Goal: Task Accomplishment & Management: Manage account settings

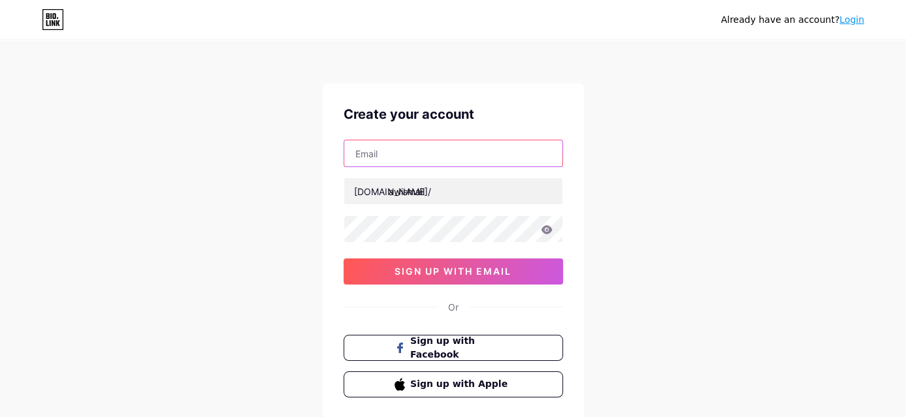
click at [425, 145] on input "text" at bounding box center [453, 153] width 218 height 26
type input "[EMAIL_ADDRESS][DOMAIN_NAME]"
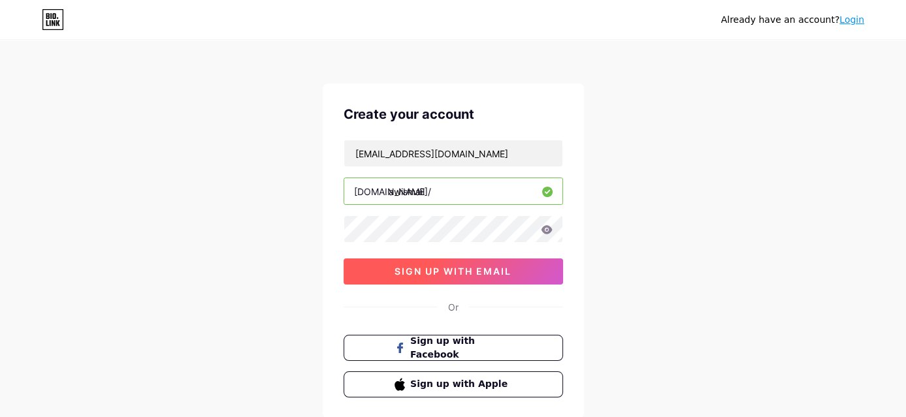
click at [477, 267] on span "sign up with email" at bounding box center [453, 271] width 117 height 11
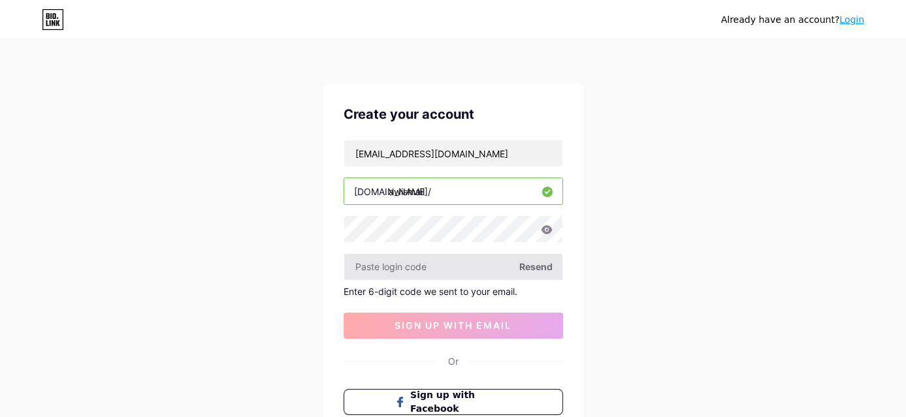
click at [470, 267] on input "text" at bounding box center [453, 267] width 218 height 26
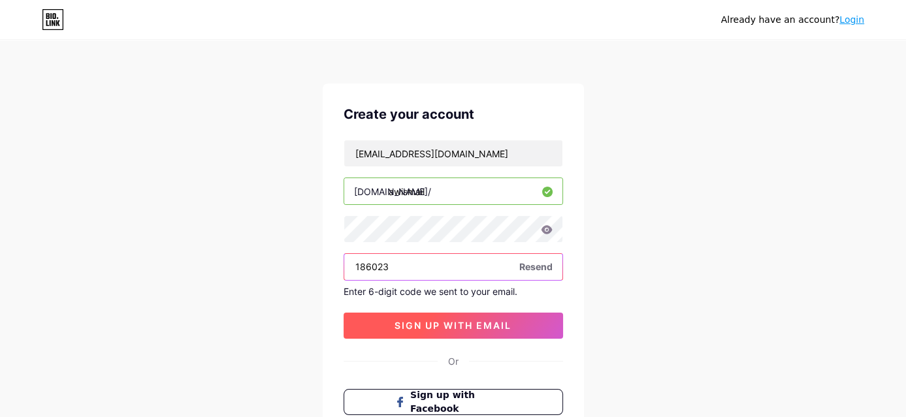
type input "186023"
click at [409, 320] on span "sign up with email" at bounding box center [453, 325] width 117 height 11
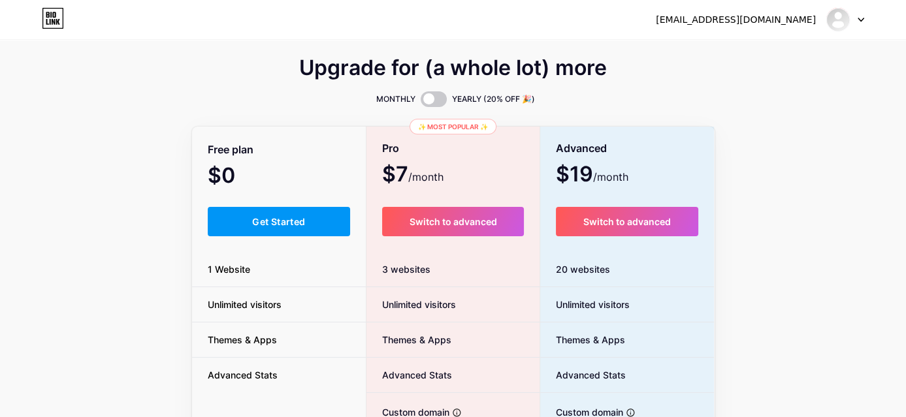
click at [700, 152] on div "Advanced $19 /month" at bounding box center [627, 161] width 174 height 49
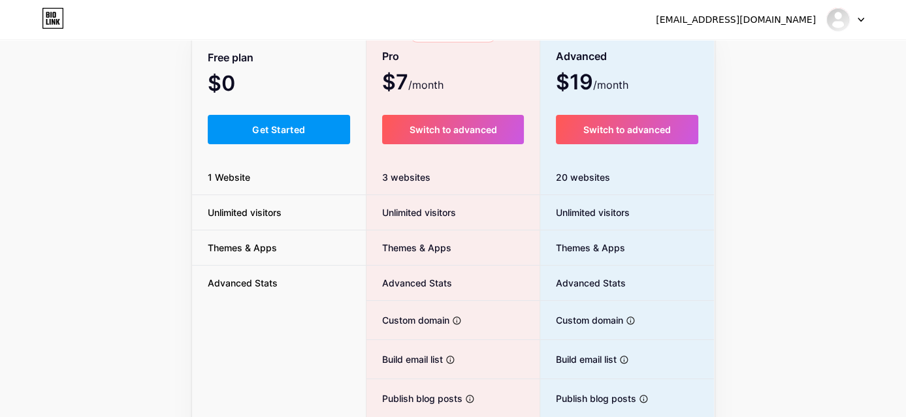
scroll to position [65, 0]
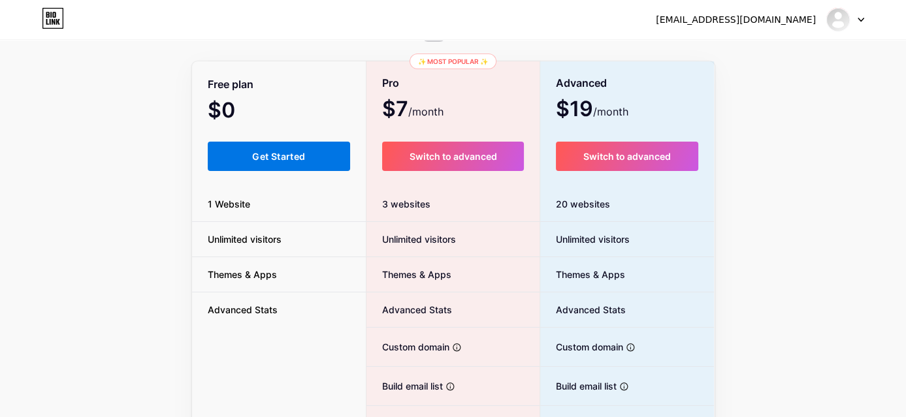
click at [300, 157] on span "Get Started" at bounding box center [278, 156] width 53 height 11
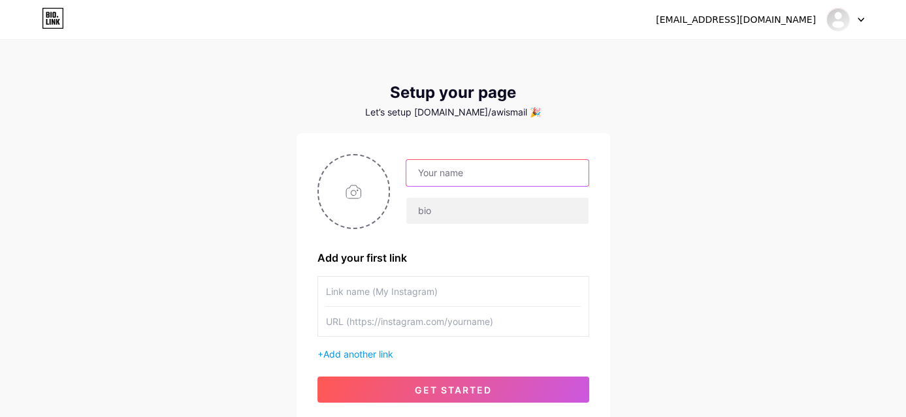
click at [440, 180] on input "text" at bounding box center [497, 173] width 182 height 26
type input "[PERSON_NAME]"
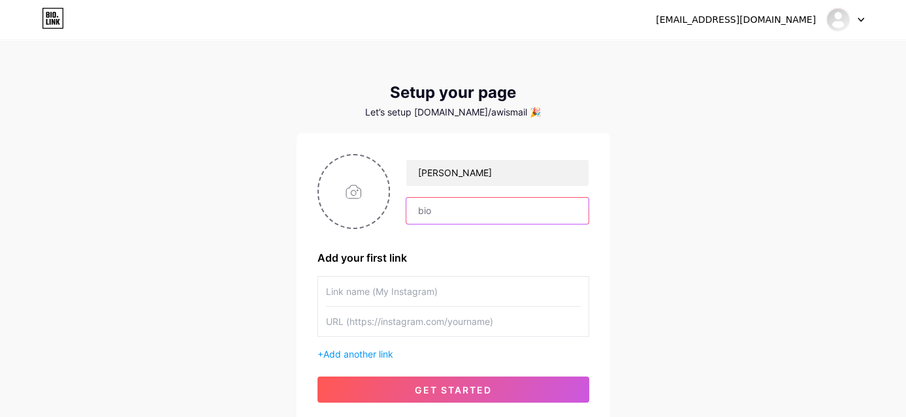
click at [434, 218] on input "text" at bounding box center [497, 211] width 182 height 26
click at [373, 186] on input "file" at bounding box center [354, 191] width 71 height 73
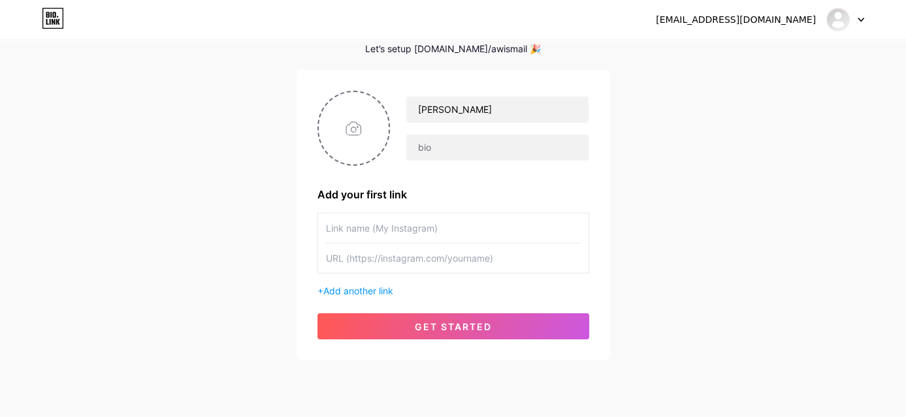
scroll to position [65, 0]
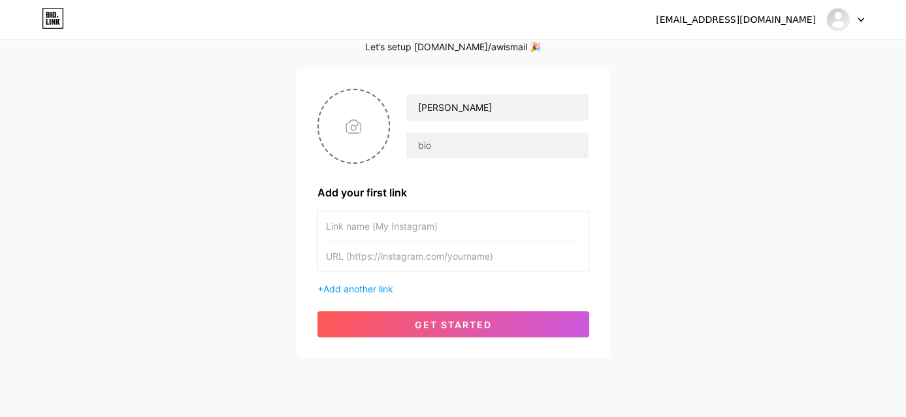
click at [441, 225] on input "text" at bounding box center [453, 226] width 255 height 29
click at [427, 228] on input "text" at bounding box center [453, 226] width 255 height 29
type input "A"
click at [404, 259] on input "text" at bounding box center [453, 256] width 255 height 29
click at [406, 229] on input "text" at bounding box center [453, 226] width 255 height 29
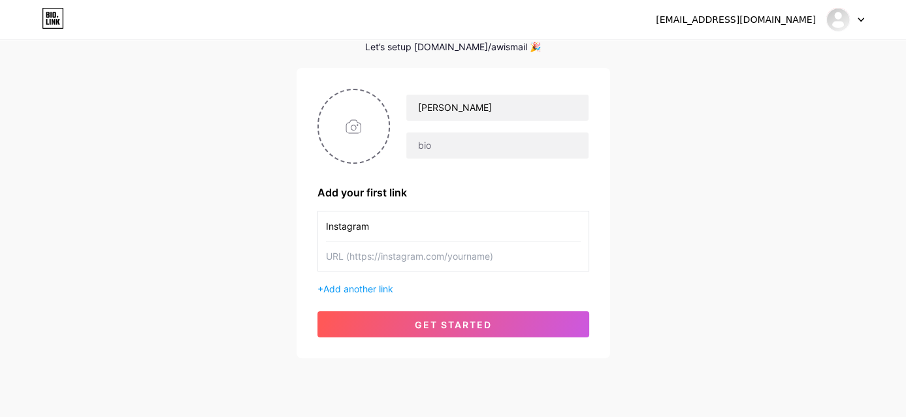
type input "Instagram"
click at [433, 259] on input "text" at bounding box center [453, 256] width 255 height 29
paste input "[URL][DOMAIN_NAME]"
type input "[URL][DOMAIN_NAME]"
click at [372, 289] on span "Add another link" at bounding box center [358, 289] width 70 height 11
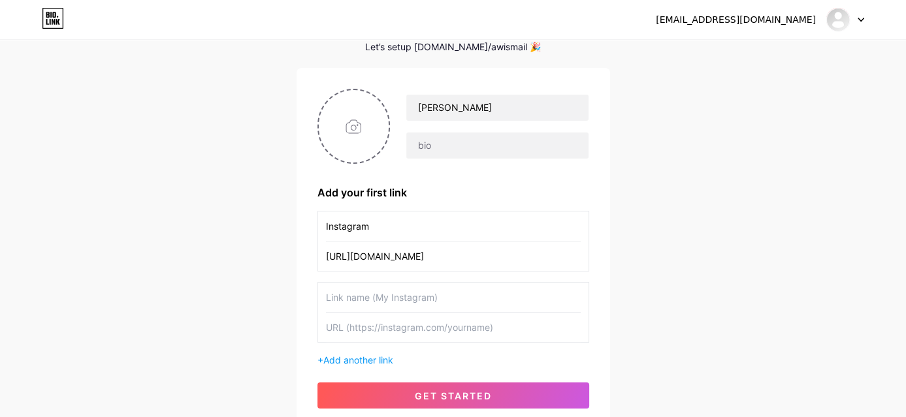
click at [399, 302] on input "text" at bounding box center [453, 297] width 255 height 29
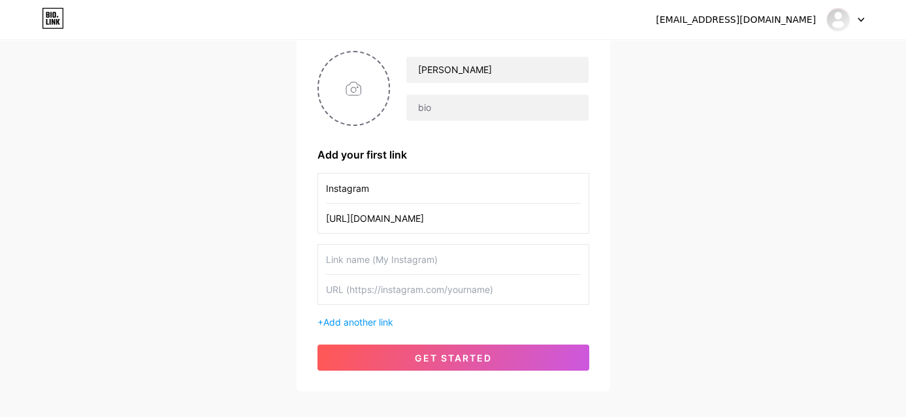
scroll to position [131, 0]
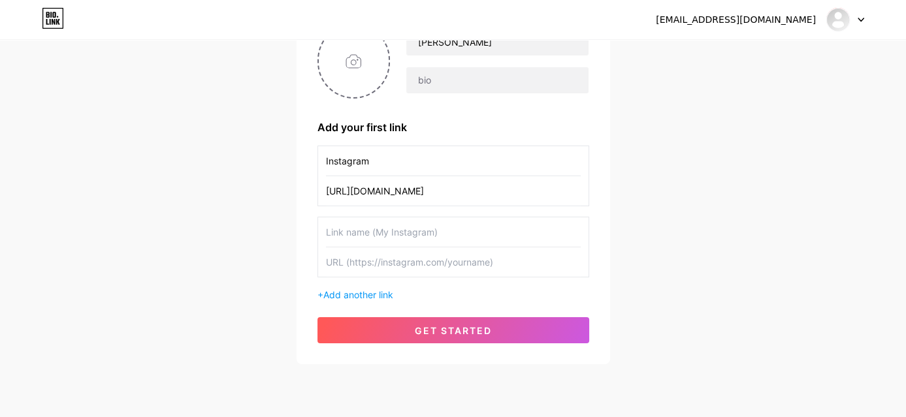
click at [477, 236] on input "text" at bounding box center [453, 232] width 255 height 29
click at [406, 261] on input "text" at bounding box center [453, 262] width 255 height 29
paste input "[URL][DOMAIN_NAME]"
type input "[URL][DOMAIN_NAME]"
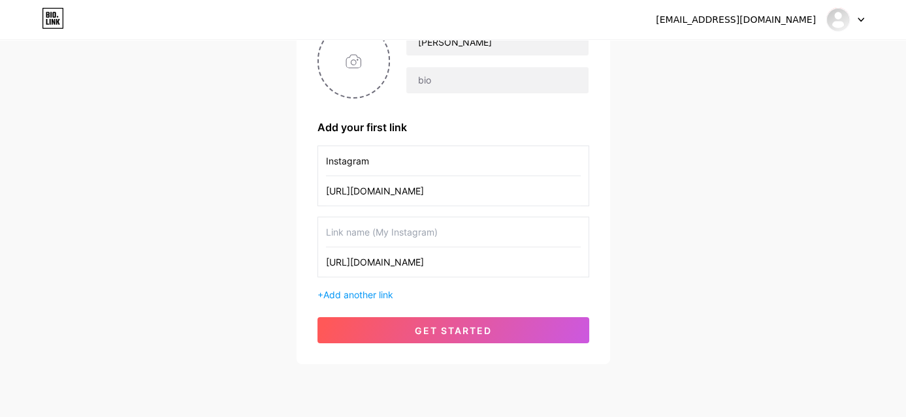
click at [416, 237] on input "text" at bounding box center [453, 232] width 255 height 29
drag, startPoint x: 397, startPoint y: 233, endPoint x: 199, endPoint y: 204, distance: 200.7
click at [199, 204] on div "[EMAIL_ADDRESS][DOMAIN_NAME] Dashboard Logout Setup your page Let’s setup [DOMA…" at bounding box center [453, 137] width 906 height 537
click at [421, 228] on input "Endorse Me" at bounding box center [453, 232] width 255 height 29
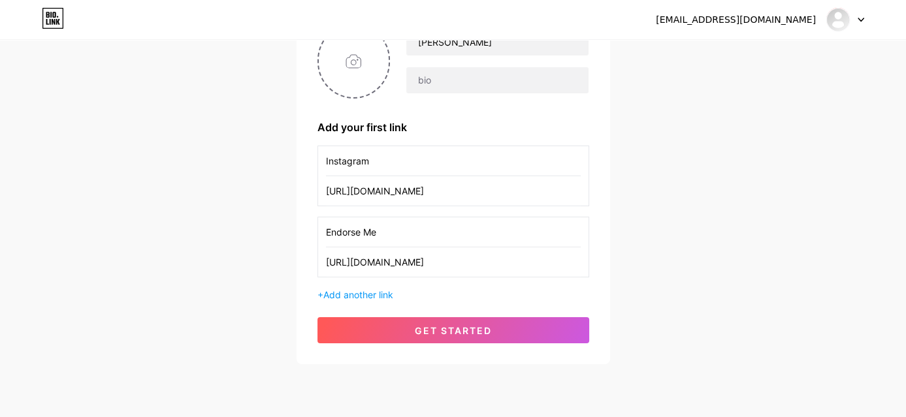
click at [365, 301] on div "[PERSON_NAME] Add your first link Instagram [URL][DOMAIN_NAME] Endorse Me [URL]…" at bounding box center [454, 184] width 272 height 320
click at [394, 235] on input "Endorse Me" at bounding box center [453, 232] width 255 height 29
drag, startPoint x: 393, startPoint y: 235, endPoint x: 315, endPoint y: 233, distance: 77.8
click at [315, 233] on div "[PERSON_NAME] Add your first link Instagram [URL][DOMAIN_NAME] Endorse Me [URL]…" at bounding box center [454, 184] width 314 height 362
type input "LINKEDIN ENDORSE"
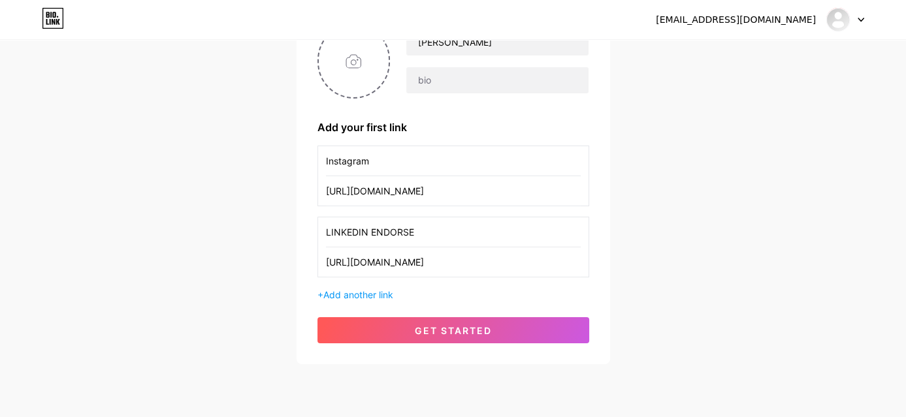
drag, startPoint x: 370, startPoint y: 164, endPoint x: 289, endPoint y: 168, distance: 81.8
click at [289, 168] on div "[EMAIL_ADDRESS][DOMAIN_NAME] Dashboard Logout Setup your page Let’s setup [DOMA…" at bounding box center [453, 137] width 906 height 537
type input "INSTAGRAM"
click at [363, 285] on div "INSTAGRAM [URL][DOMAIN_NAME] LINKEDIN ENDORSE [URL][DOMAIN_NAME] + Add another …" at bounding box center [454, 224] width 272 height 156
click at [367, 289] on span "Add another link" at bounding box center [358, 294] width 70 height 11
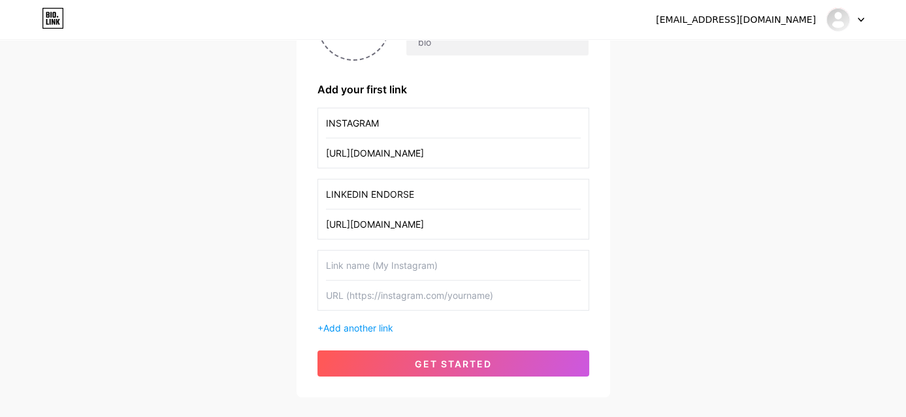
scroll to position [196, 0]
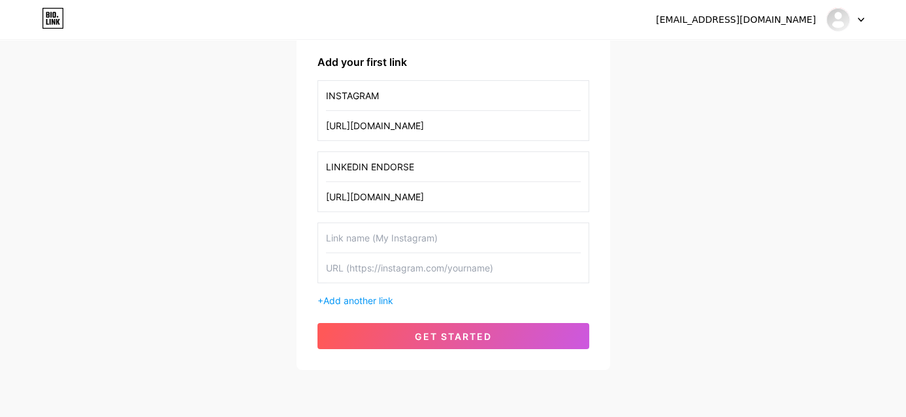
click at [443, 241] on input "text" at bounding box center [453, 237] width 255 height 29
click at [438, 260] on input "text" at bounding box center [453, 267] width 255 height 29
click at [446, 238] on input "text" at bounding box center [453, 237] width 255 height 29
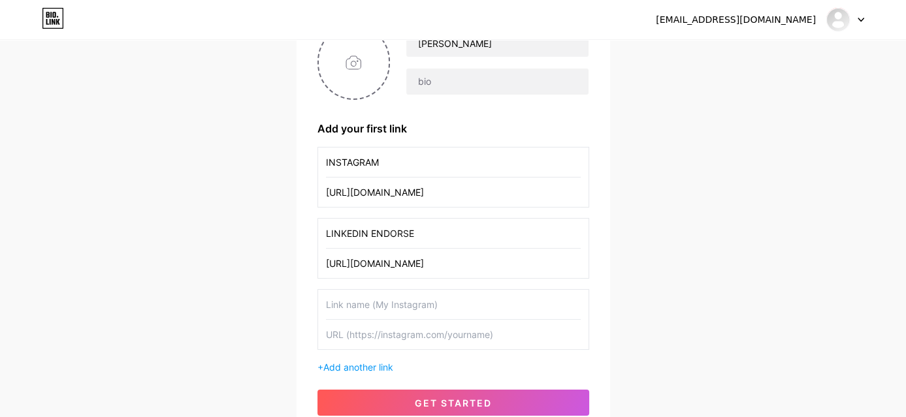
scroll to position [131, 0]
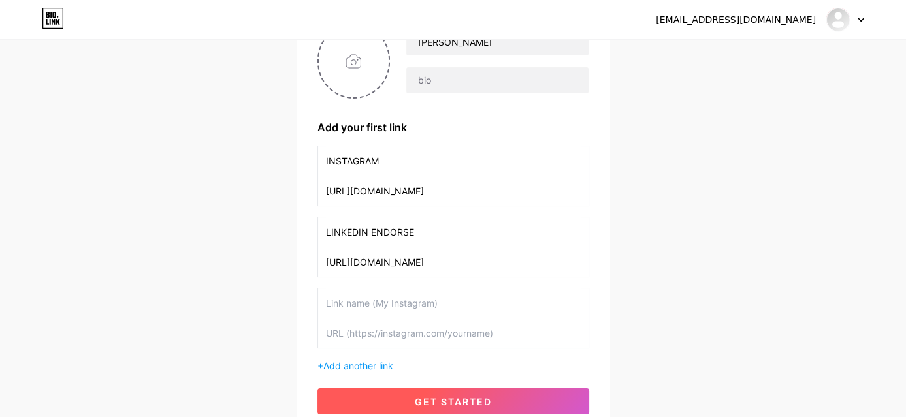
click at [464, 397] on span "get started" at bounding box center [453, 402] width 77 height 11
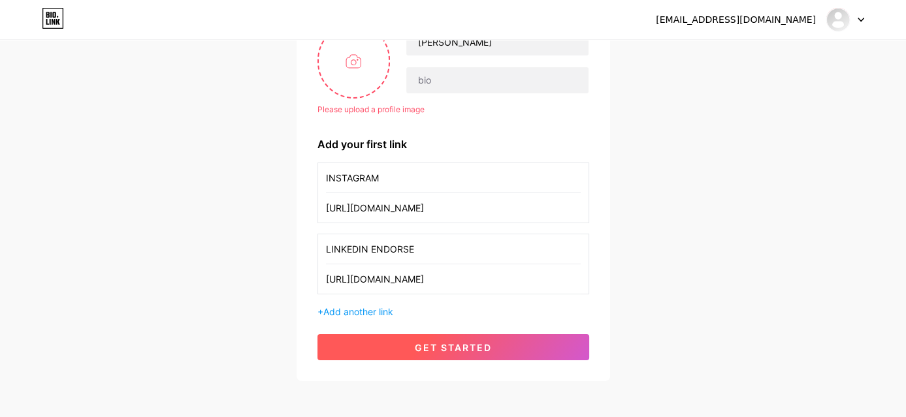
click at [468, 346] on span "get started" at bounding box center [453, 347] width 77 height 11
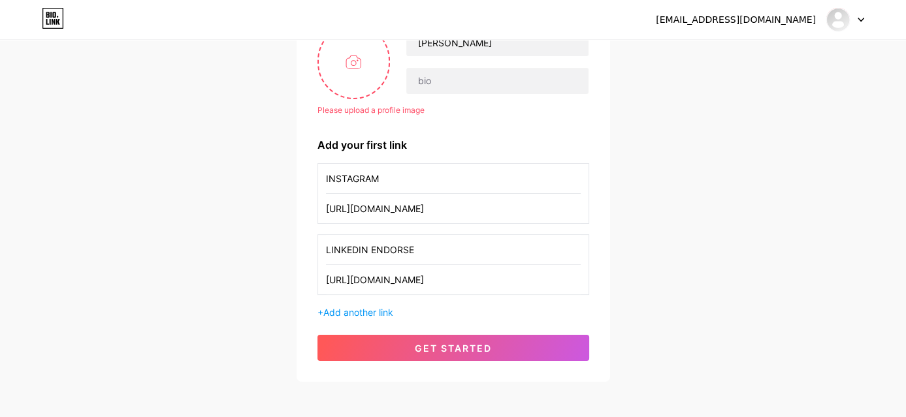
scroll to position [0, 0]
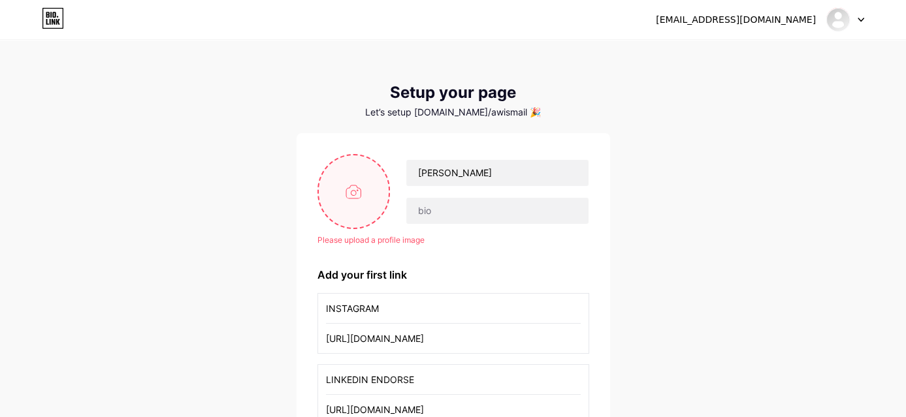
click at [344, 196] on input "file" at bounding box center [354, 191] width 71 height 73
type input "C:\fakepath\new record.PNG"
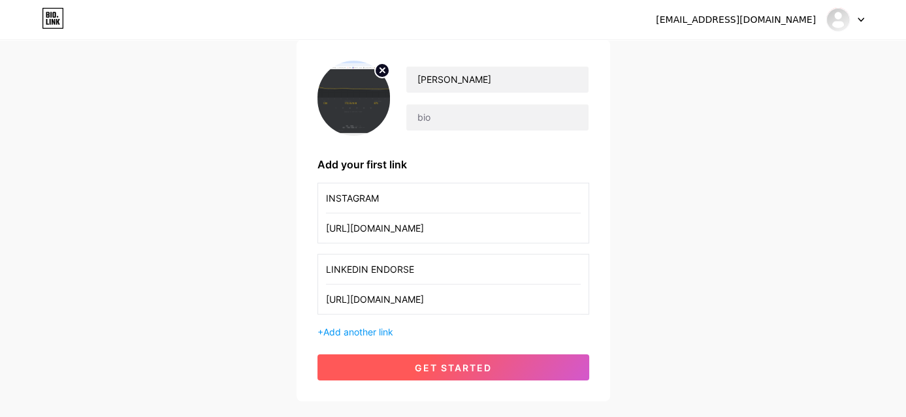
scroll to position [170, 0]
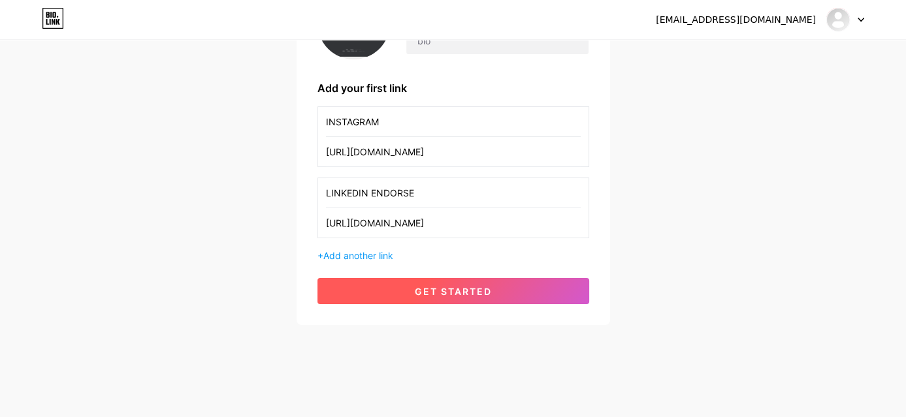
click at [437, 291] on span "get started" at bounding box center [453, 291] width 77 height 11
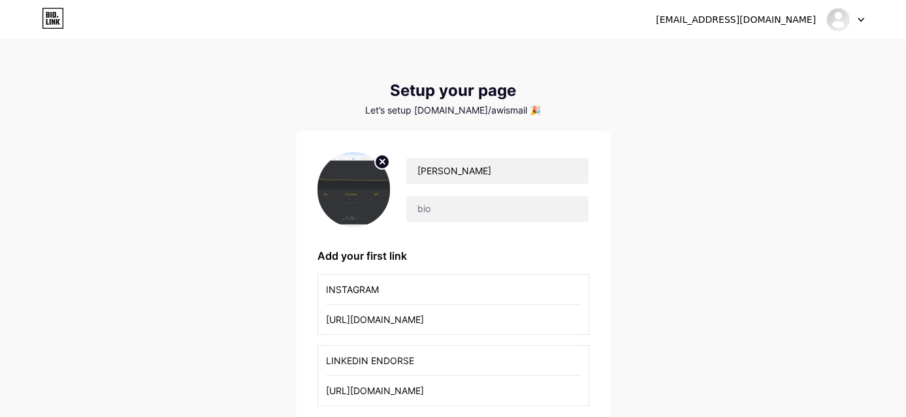
scroll to position [0, 0]
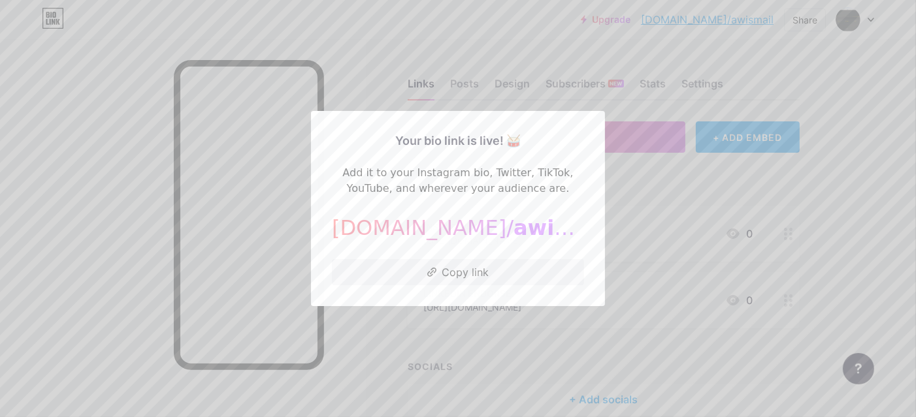
click at [648, 256] on div at bounding box center [458, 208] width 916 height 417
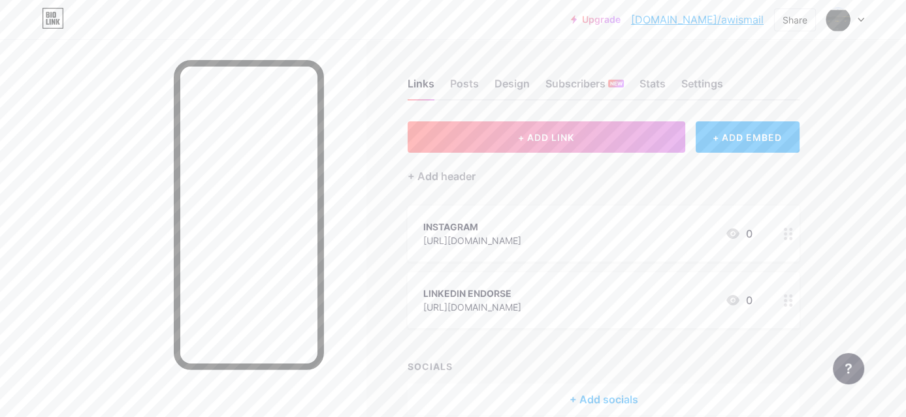
click at [749, 23] on link "[DOMAIN_NAME]/awismail" at bounding box center [697, 20] width 133 height 16
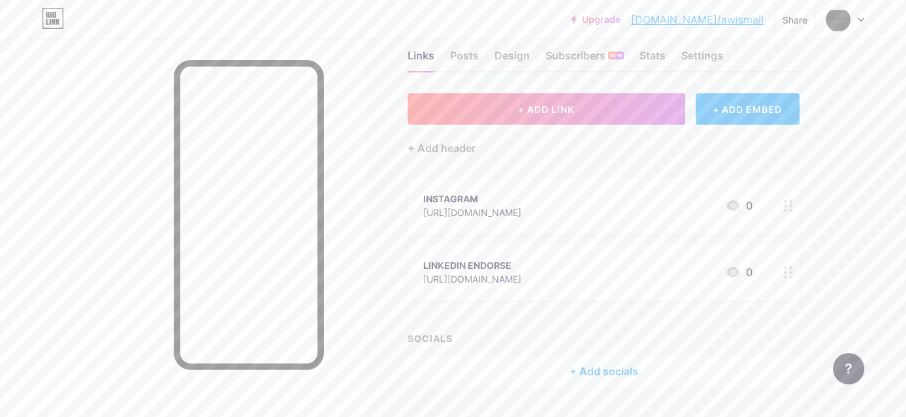
scroll to position [61, 0]
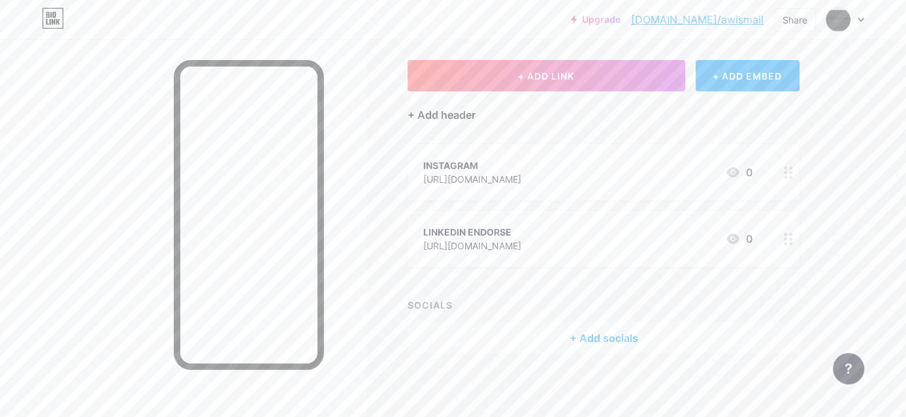
click at [452, 114] on div "+ Add header" at bounding box center [442, 115] width 68 height 16
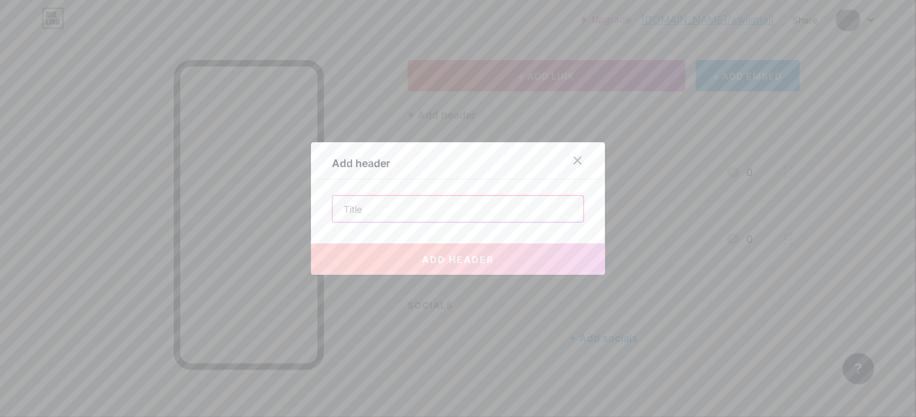
click at [412, 204] on input "text" at bounding box center [458, 209] width 251 height 26
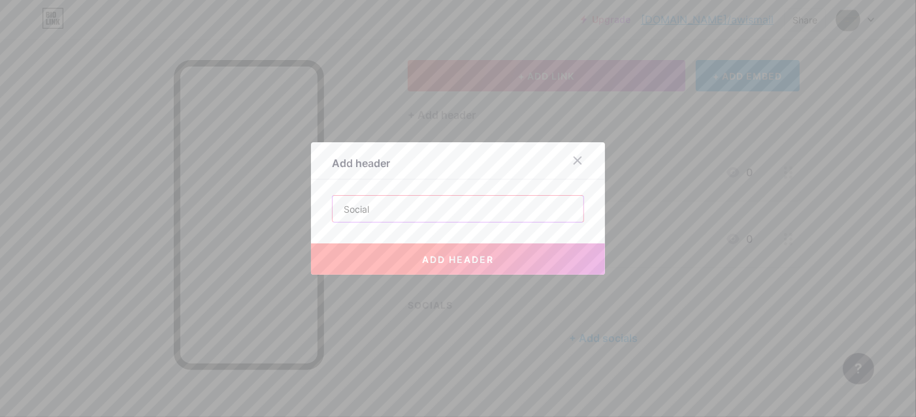
type input "Socials"
type input "My Socials"
click at [463, 251] on button "add header" at bounding box center [458, 259] width 294 height 31
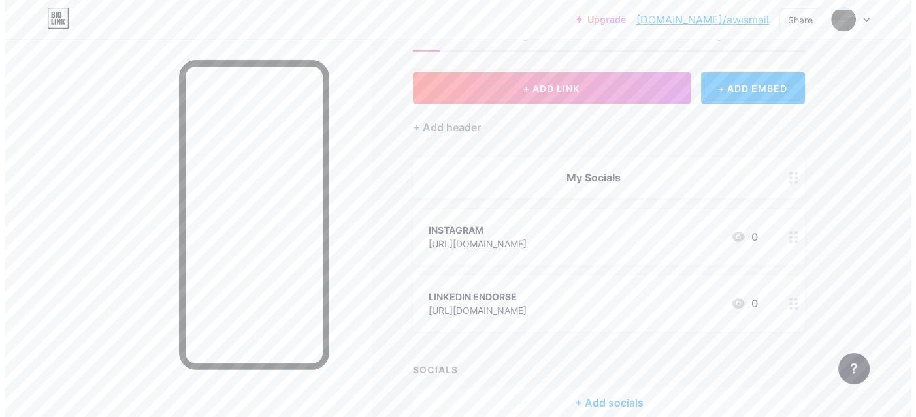
scroll to position [114, 0]
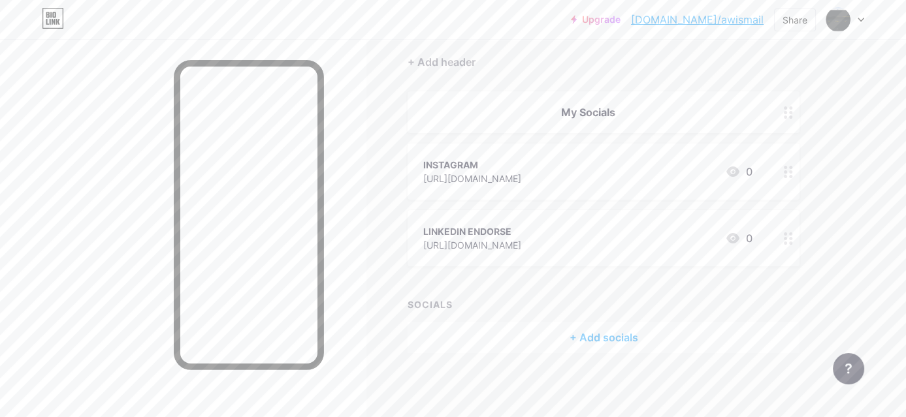
click at [431, 304] on div "SOCIALS" at bounding box center [604, 305] width 392 height 14
click at [570, 311] on div "SOCIALS + Add socials" at bounding box center [604, 326] width 392 height 56
click at [584, 334] on div "+ Add socials" at bounding box center [604, 337] width 392 height 31
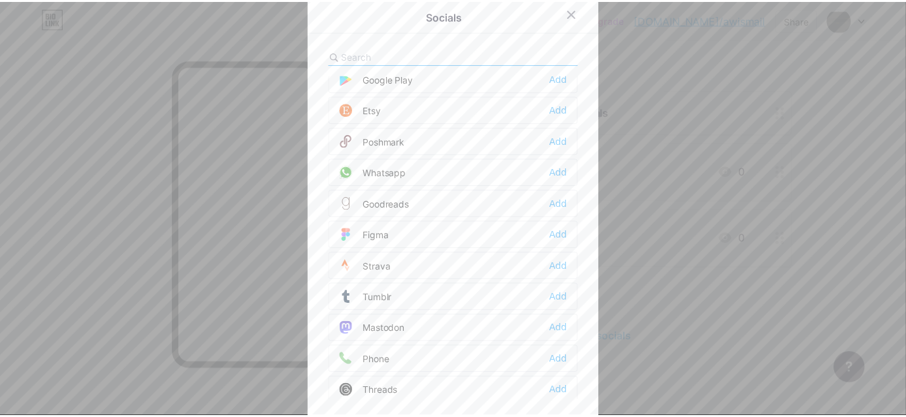
scroll to position [1160, 0]
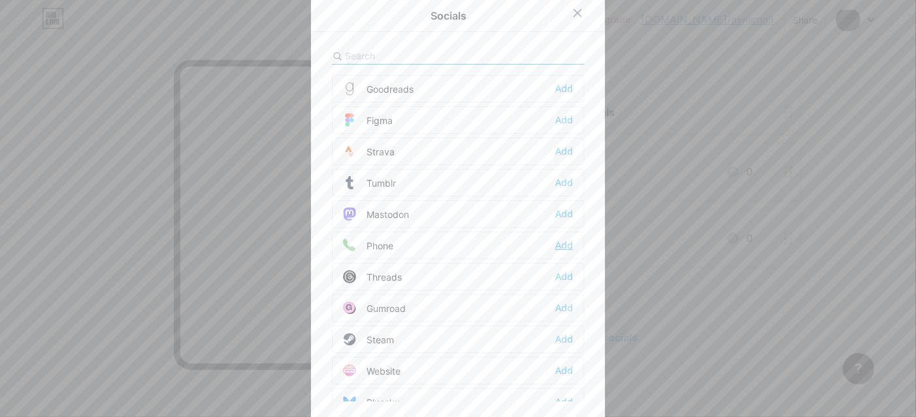
click at [563, 239] on div "Add" at bounding box center [564, 245] width 18 height 13
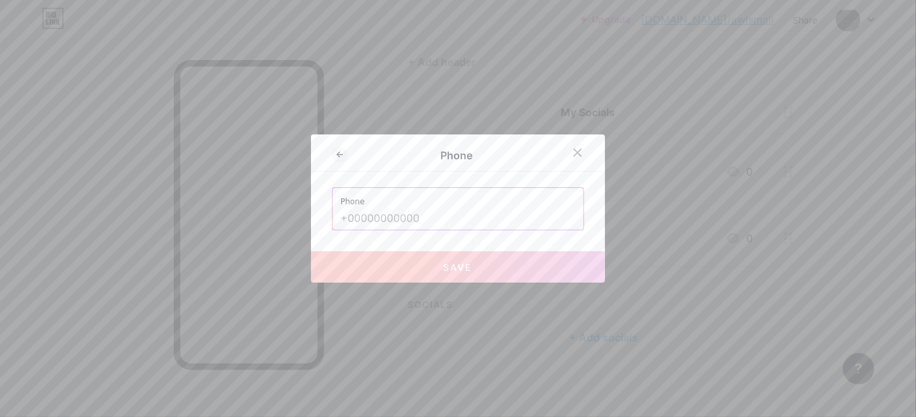
click at [449, 206] on label "Phone" at bounding box center [457, 198] width 235 height 20
click at [457, 216] on input "text" at bounding box center [457, 219] width 235 height 22
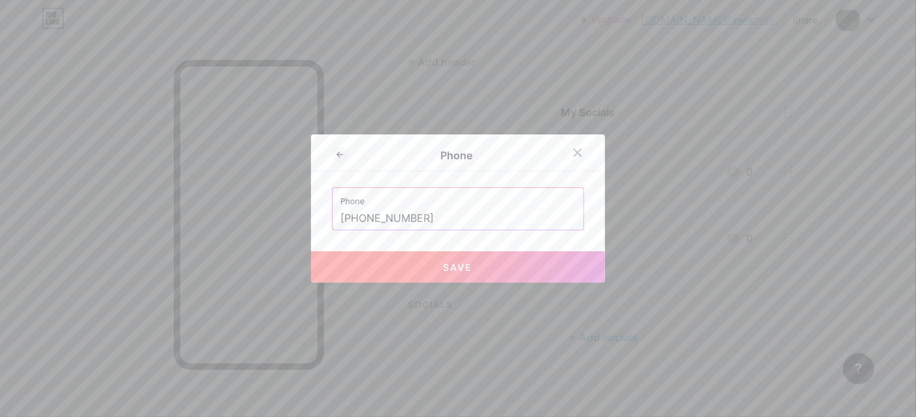
click at [432, 255] on button "Save" at bounding box center [458, 267] width 294 height 31
type input "tel:[PHONE_NUMBER]"
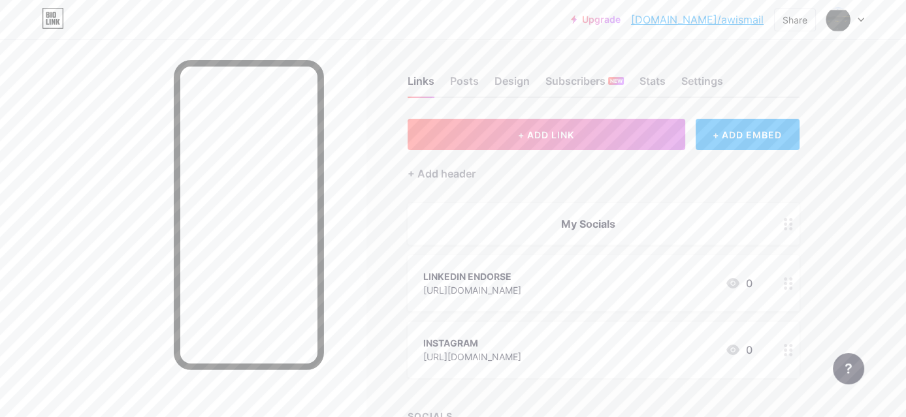
scroll to position [0, 0]
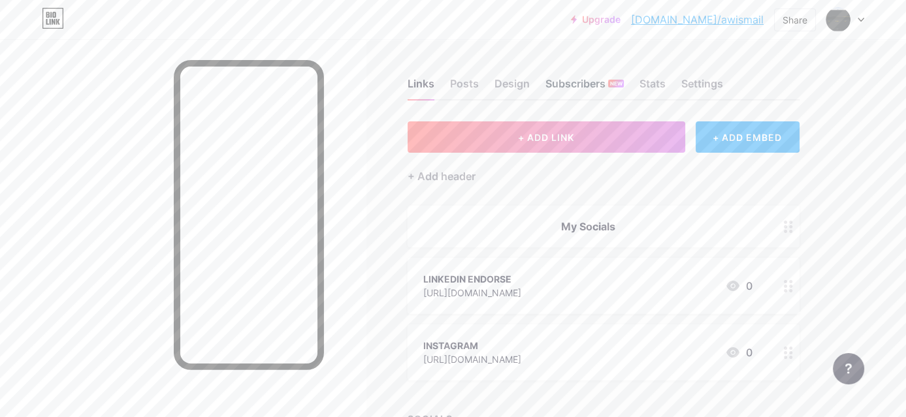
click at [563, 88] on div "Subscribers NEW" at bounding box center [585, 88] width 78 height 24
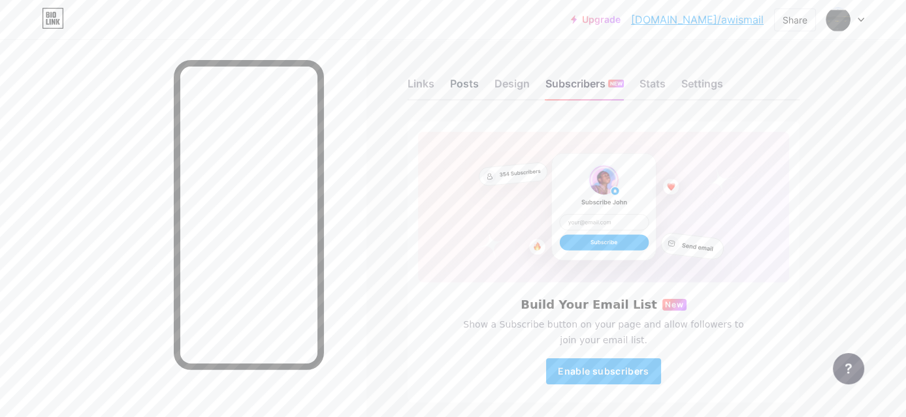
click at [459, 92] on div "Posts" at bounding box center [464, 88] width 29 height 24
click at [421, 90] on div "Links" at bounding box center [421, 88] width 27 height 24
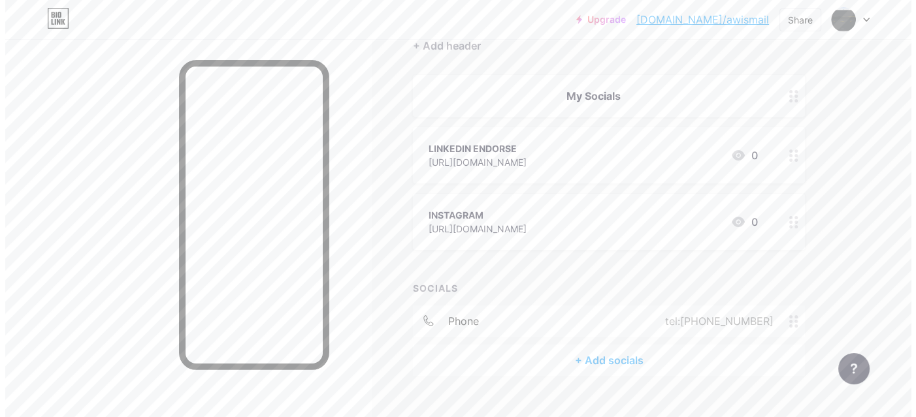
scroll to position [154, 0]
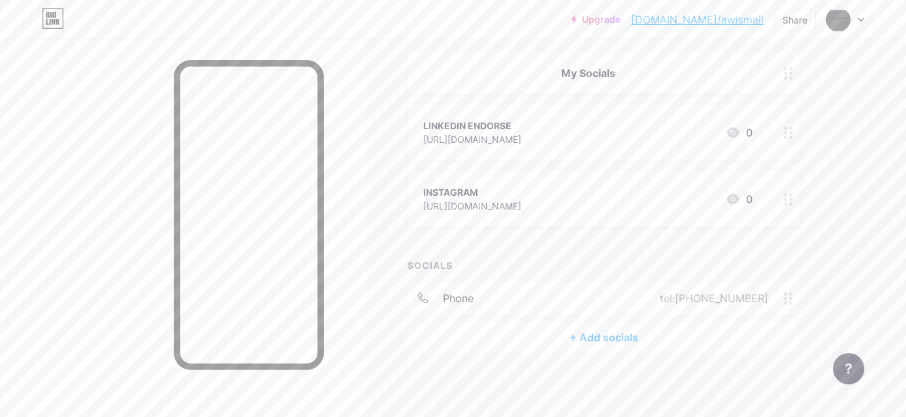
click at [586, 341] on div "+ Add socials" at bounding box center [604, 337] width 392 height 31
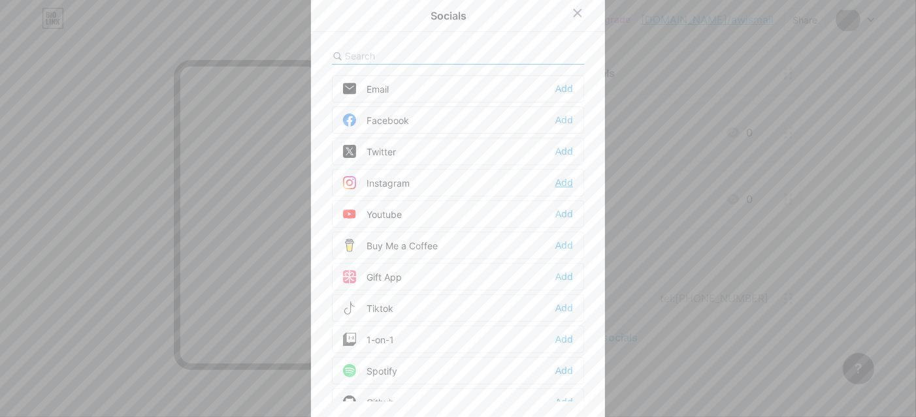
click at [558, 176] on div "Add" at bounding box center [564, 182] width 18 height 13
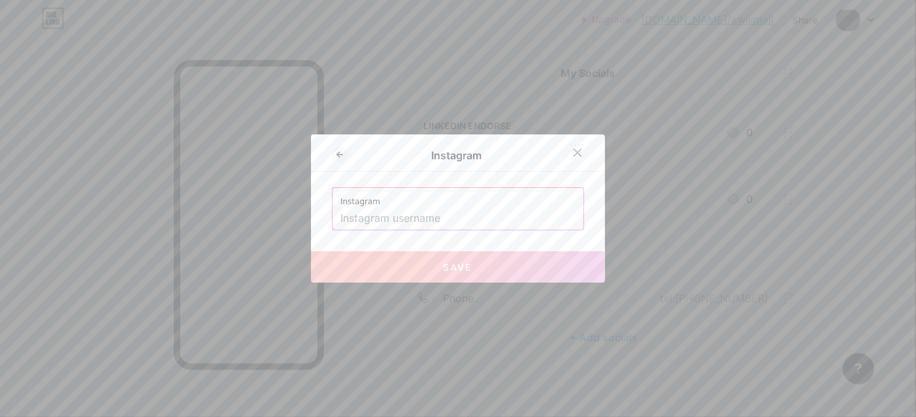
click at [476, 223] on input "text" at bounding box center [457, 219] width 235 height 22
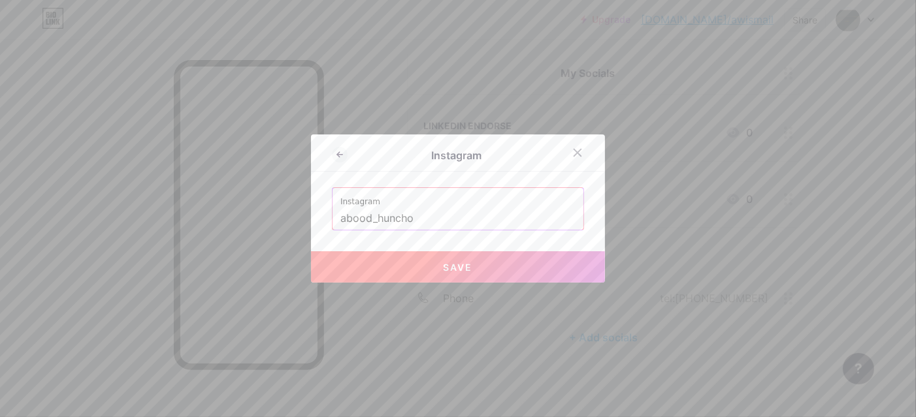
click at [468, 267] on button "Save" at bounding box center [458, 267] width 294 height 31
type input "[URL][DOMAIN_NAME]"
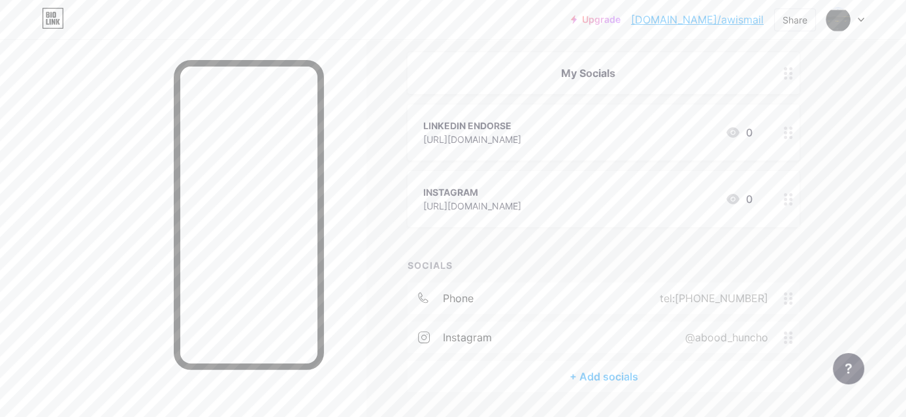
click at [586, 380] on div "+ Add socials" at bounding box center [604, 376] width 392 height 31
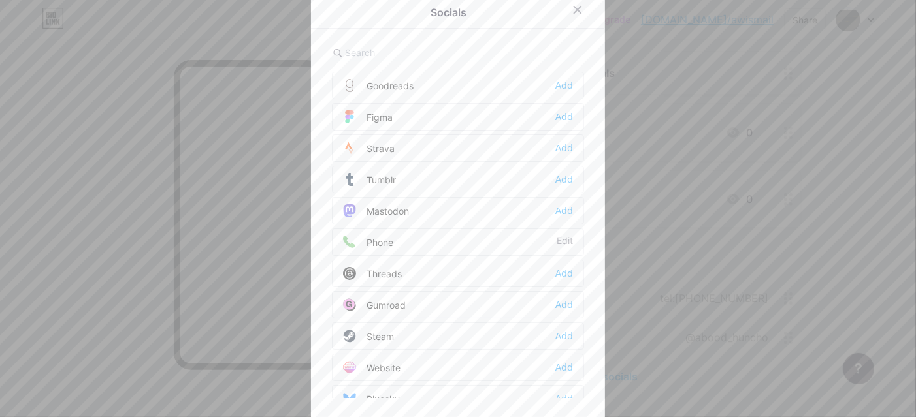
scroll to position [5, 0]
click at [563, 329] on div "Add" at bounding box center [564, 335] width 18 height 13
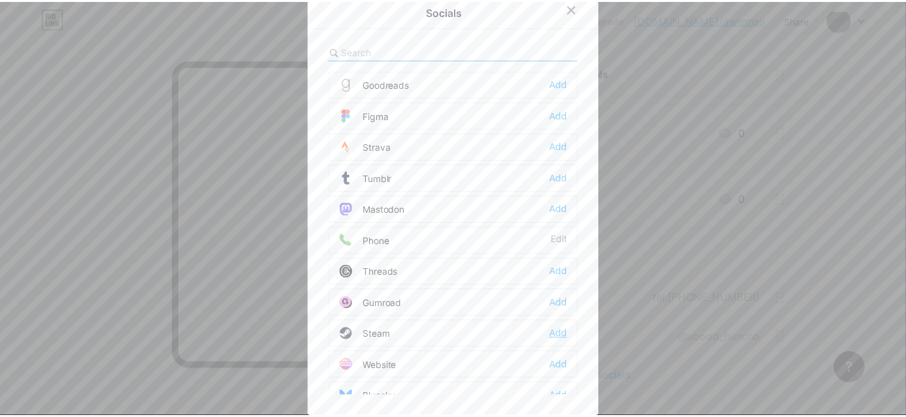
scroll to position [0, 0]
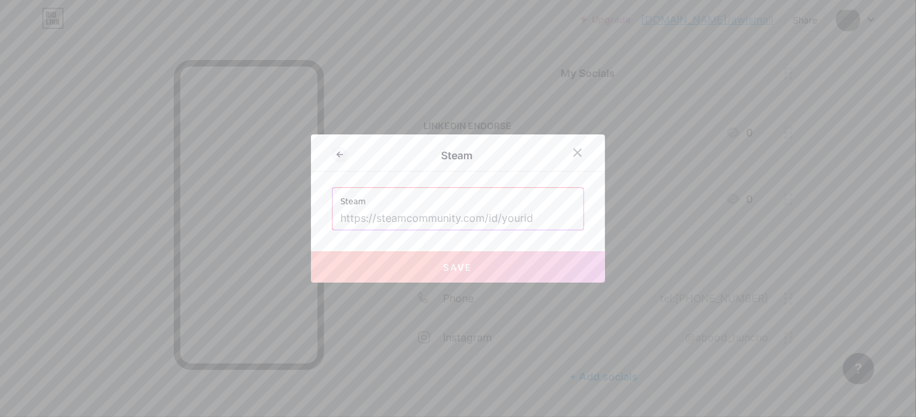
click at [484, 220] on input "text" at bounding box center [457, 219] width 235 height 22
click at [572, 152] on icon at bounding box center [577, 153] width 10 height 10
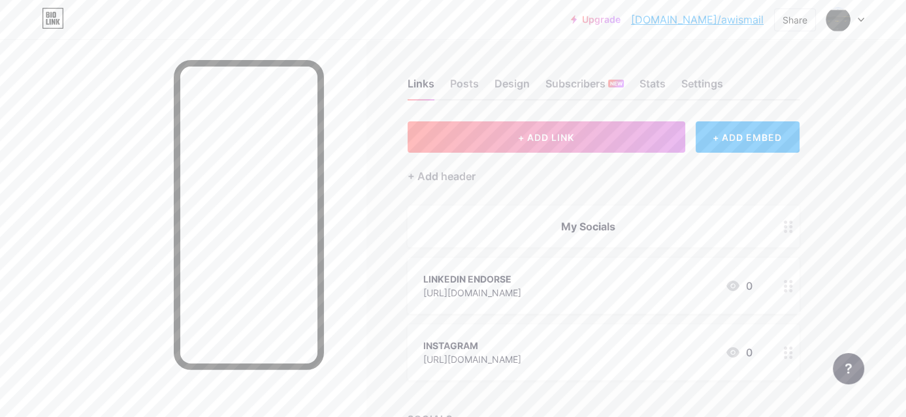
click at [521, 282] on div "LINKEDIN ENDORSE" at bounding box center [472, 279] width 98 height 14
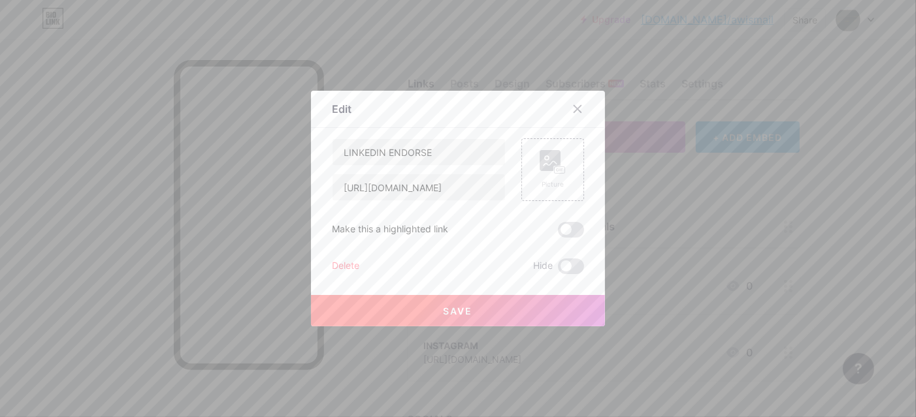
click at [332, 265] on div "Delete" at bounding box center [345, 267] width 27 height 16
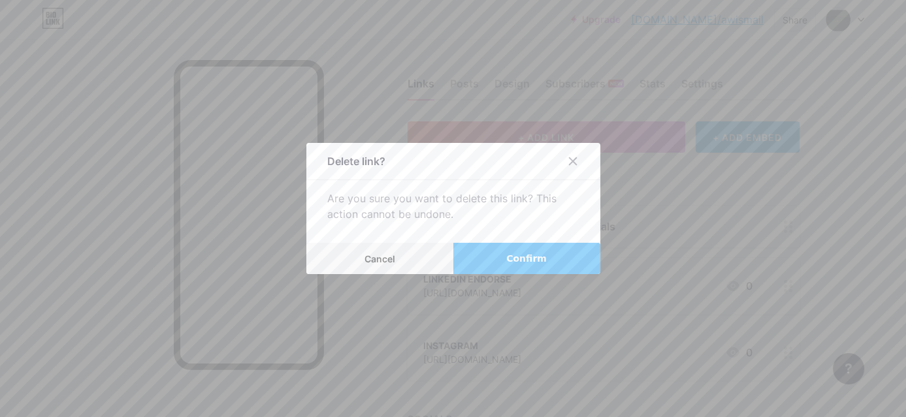
click at [507, 252] on button "Confirm" at bounding box center [526, 258] width 147 height 31
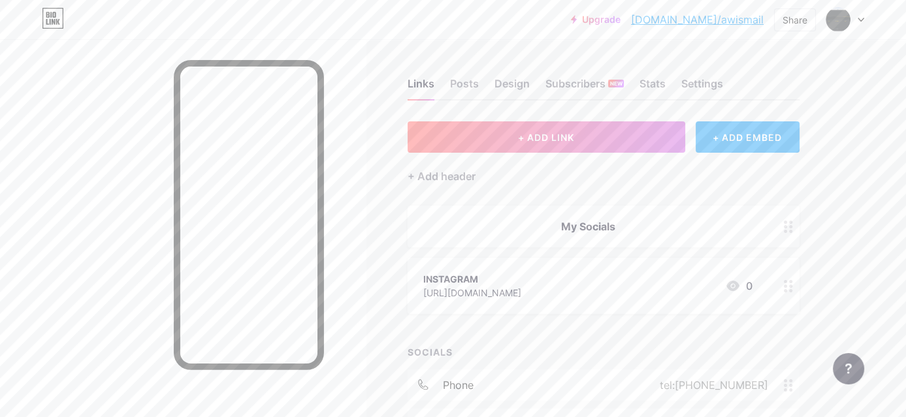
click at [691, 285] on div "INSTAGRAM [URL][DOMAIN_NAME] 0" at bounding box center [587, 286] width 329 height 30
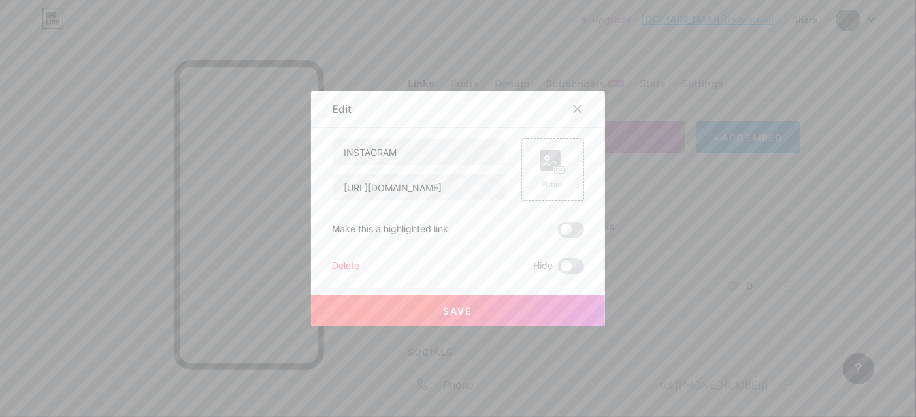
click at [332, 263] on div "Delete" at bounding box center [345, 267] width 27 height 16
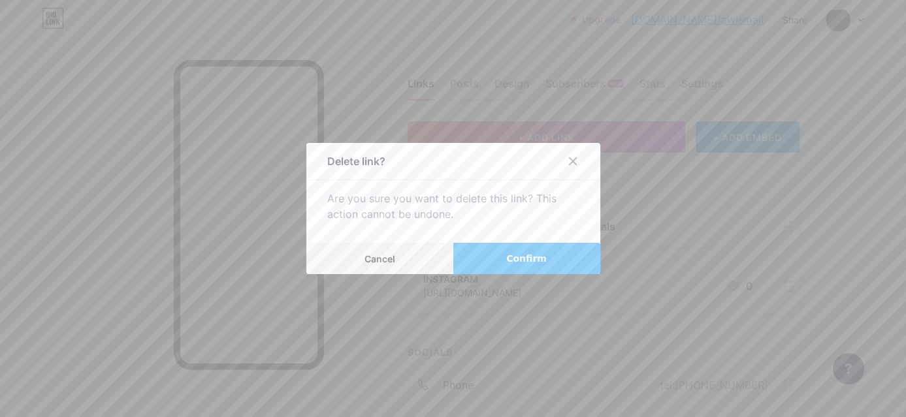
click at [496, 252] on button "Confirm" at bounding box center [526, 258] width 147 height 31
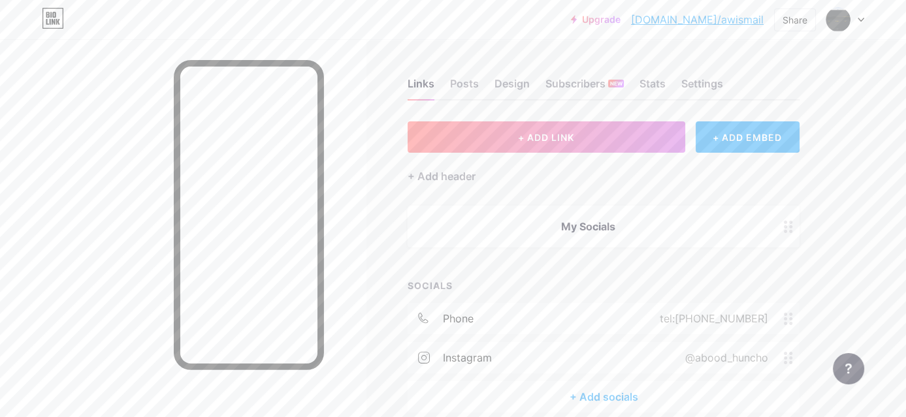
click at [491, 175] on div "+ Add header" at bounding box center [604, 169] width 392 height 32
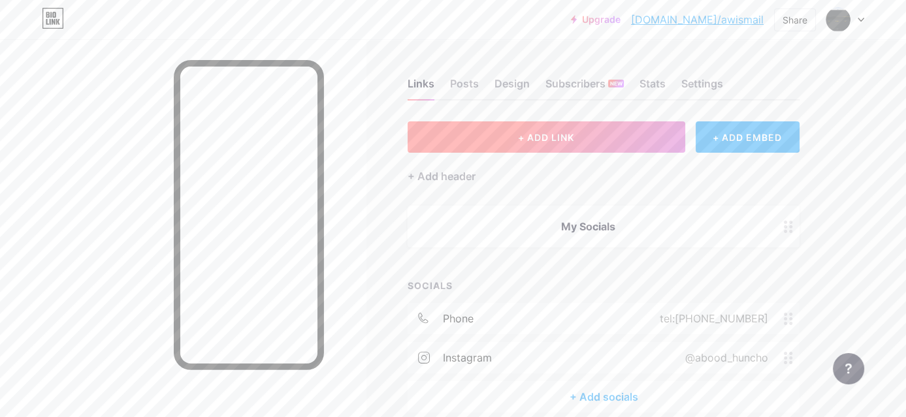
click at [586, 131] on button "+ ADD LINK" at bounding box center [547, 137] width 278 height 31
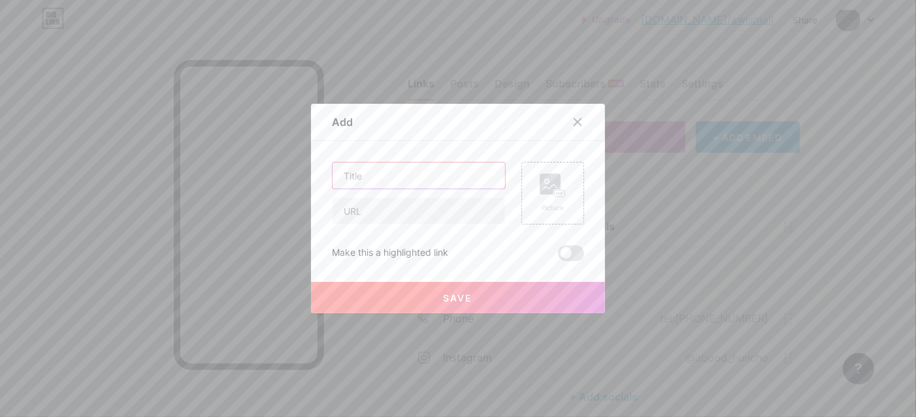
click at [390, 184] on input "text" at bounding box center [419, 176] width 172 height 26
click at [390, 208] on input "text" at bounding box center [419, 211] width 172 height 26
paste input "[URL][DOMAIN_NAME]"
type input "[URL][DOMAIN_NAME]"
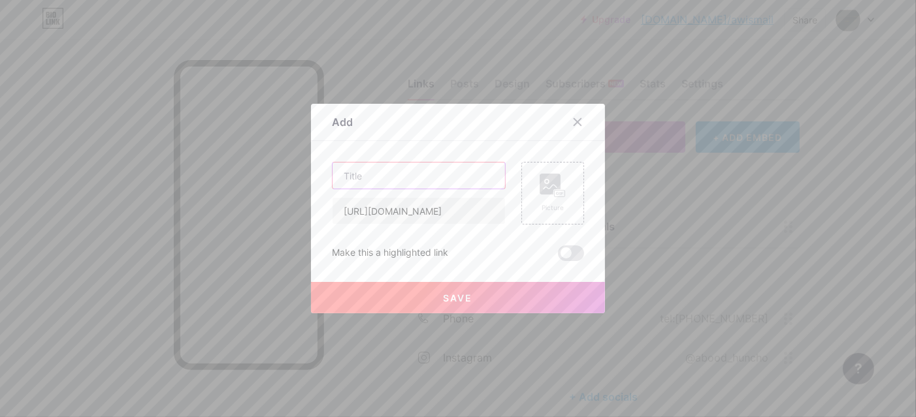
click at [408, 172] on input "text" at bounding box center [419, 176] width 172 height 26
type input "ENDORSE MY SKILLS"
click at [540, 206] on div "Picture" at bounding box center [553, 208] width 26 height 10
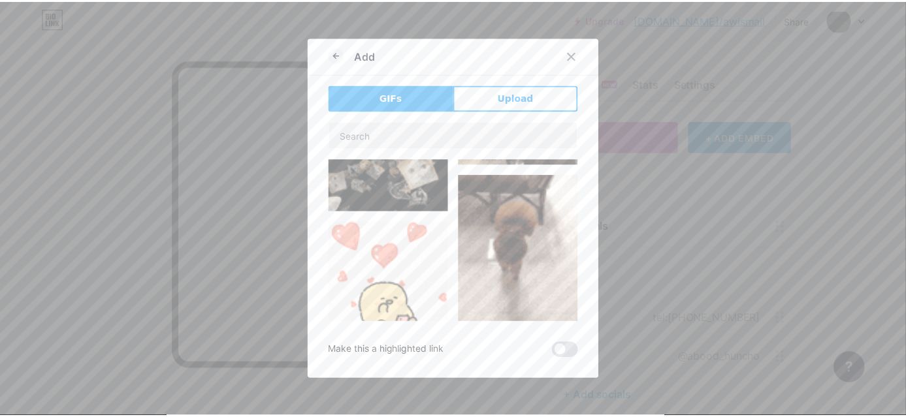
scroll to position [392, 0]
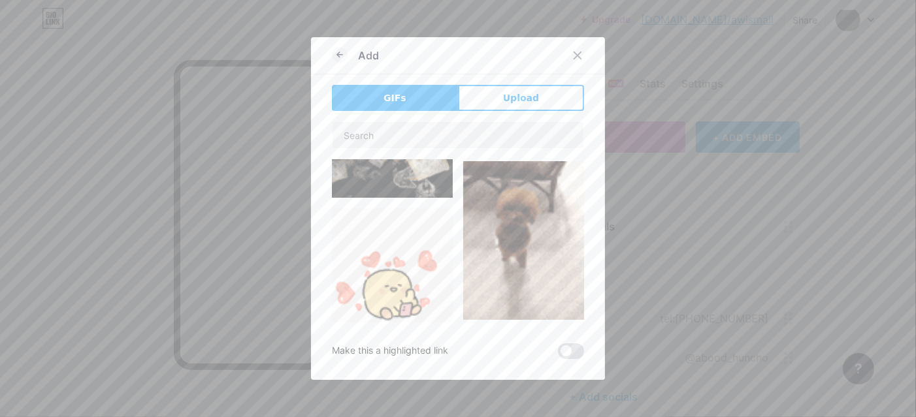
click at [490, 208] on img at bounding box center [523, 240] width 121 height 159
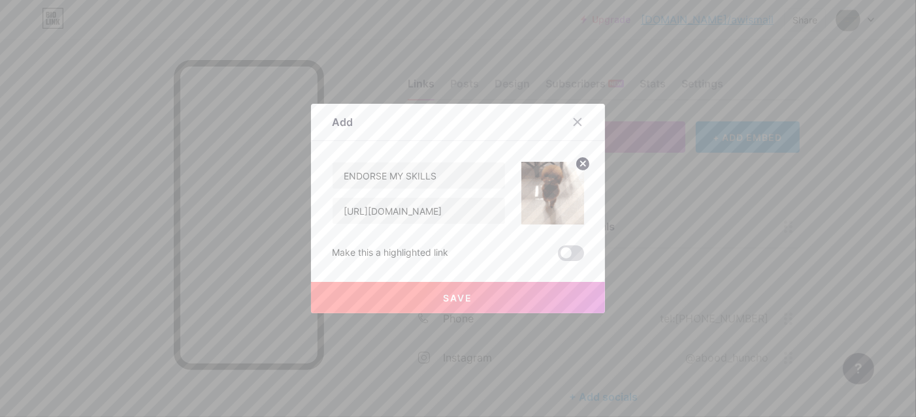
click at [564, 253] on span at bounding box center [571, 254] width 26 height 16
click at [558, 257] on input "checkbox" at bounding box center [558, 257] width 0 height 0
click at [554, 302] on button "Save" at bounding box center [458, 297] width 294 height 31
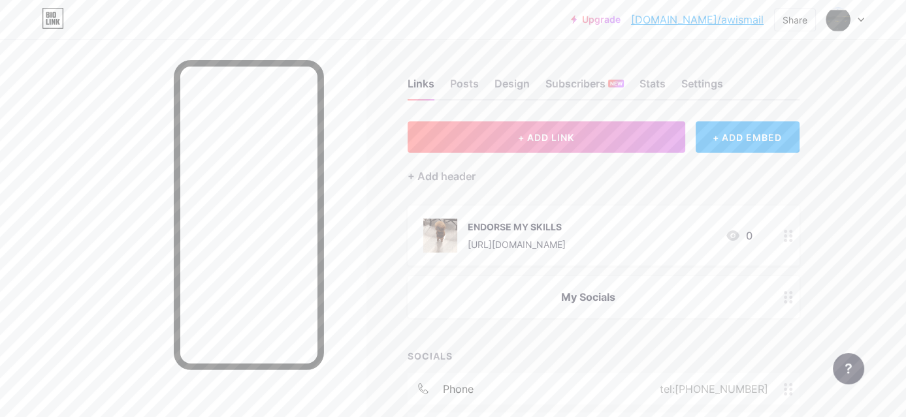
click at [697, 18] on link "[DOMAIN_NAME]/awismail" at bounding box center [697, 20] width 133 height 16
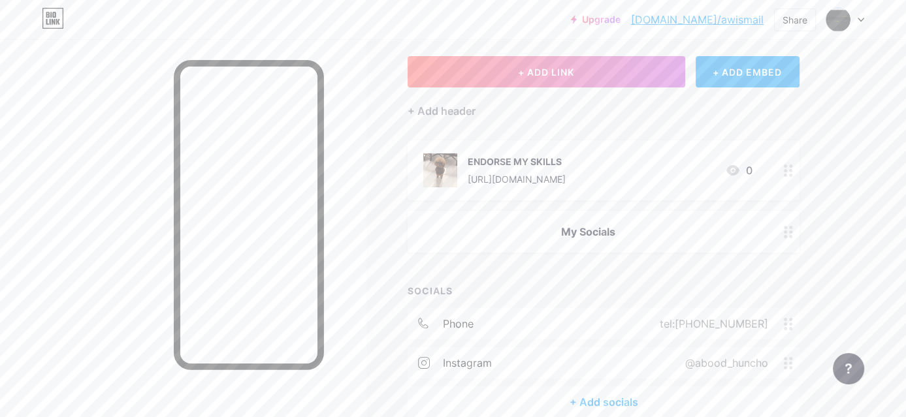
click at [644, 236] on div "My Socials" at bounding box center [587, 232] width 329 height 16
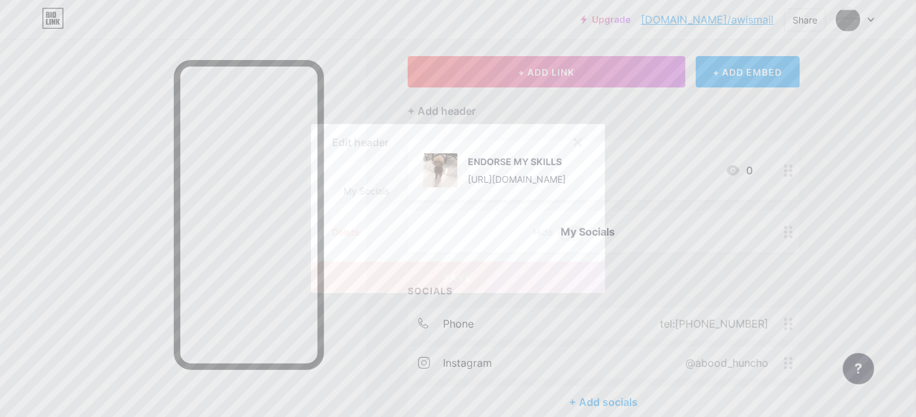
click at [337, 231] on div "Delete" at bounding box center [345, 233] width 27 height 16
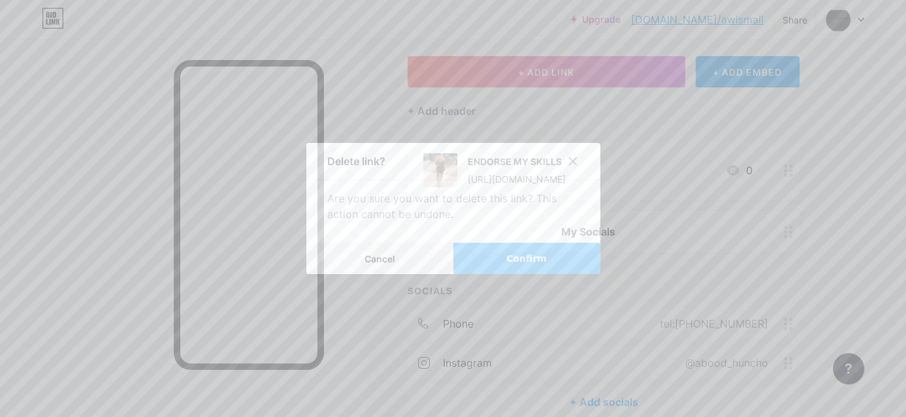
click at [532, 265] on span "Confirm" at bounding box center [526, 259] width 41 height 14
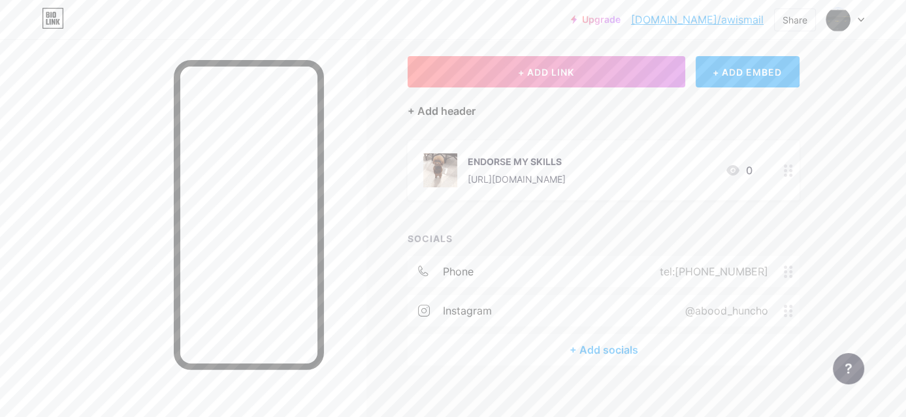
click at [455, 110] on div "+ Add header" at bounding box center [442, 111] width 68 height 16
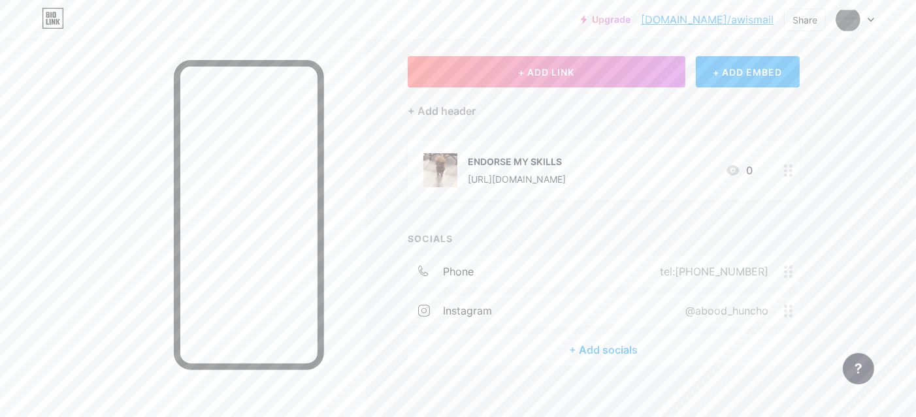
click at [461, 220] on input "text" at bounding box center [458, 209] width 251 height 26
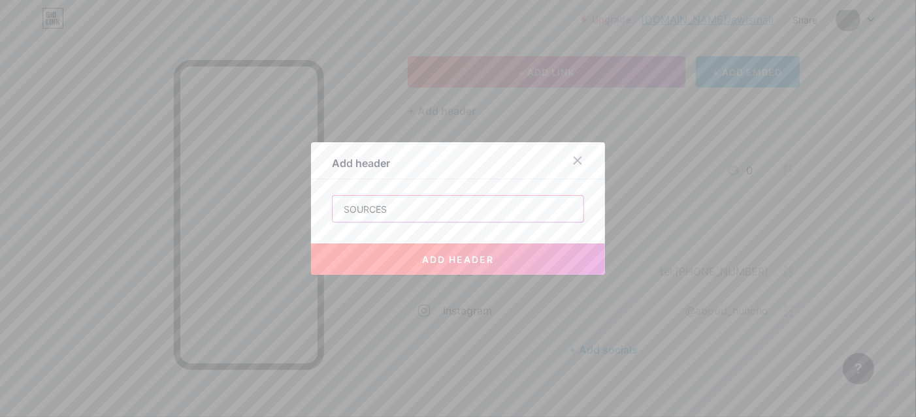
type input "SOURCES"
click at [473, 256] on span "add header" at bounding box center [458, 259] width 72 height 11
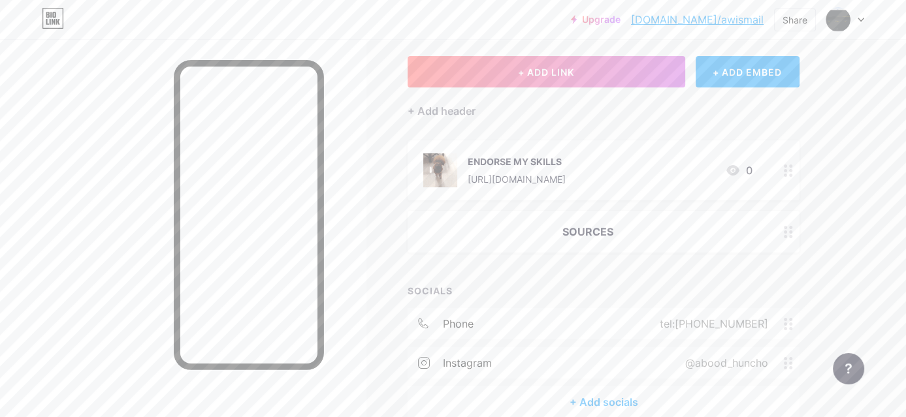
click at [551, 127] on div "+ ADD LINK + ADD EMBED + Add header ENDORSE MY SKILLS [URL][DOMAIN_NAME] 0 SOUR…" at bounding box center [604, 237] width 392 height 362
click at [459, 111] on div "+ Add header" at bounding box center [442, 111] width 68 height 16
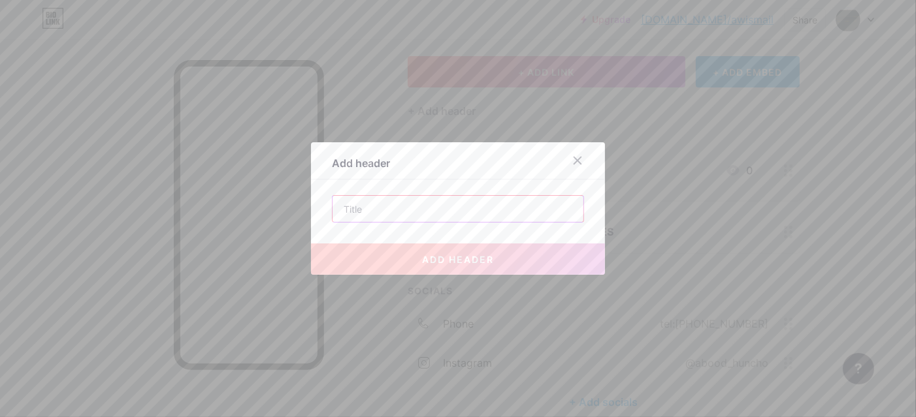
click at [431, 206] on input "text" at bounding box center [458, 209] width 251 height 26
paste input "miscellaneous"
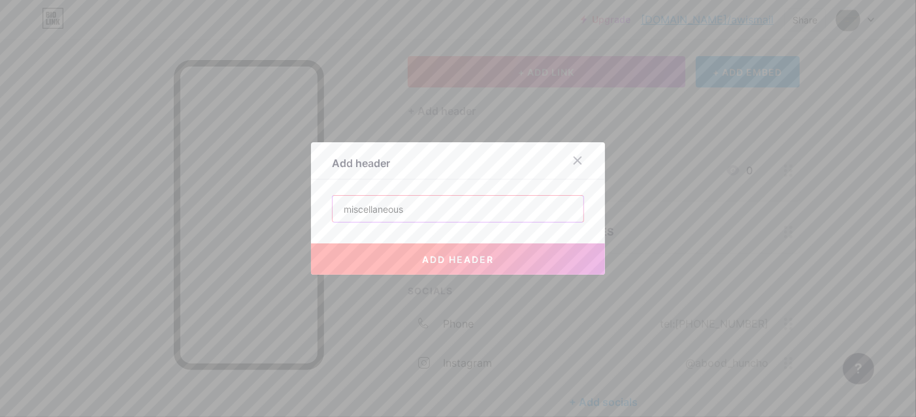
drag, startPoint x: 342, startPoint y: 213, endPoint x: 335, endPoint y: 213, distance: 7.2
click at [335, 213] on input "miscellaneous" at bounding box center [458, 209] width 251 height 26
type input "Miscellaneous"
click at [400, 248] on button "add header" at bounding box center [458, 259] width 294 height 31
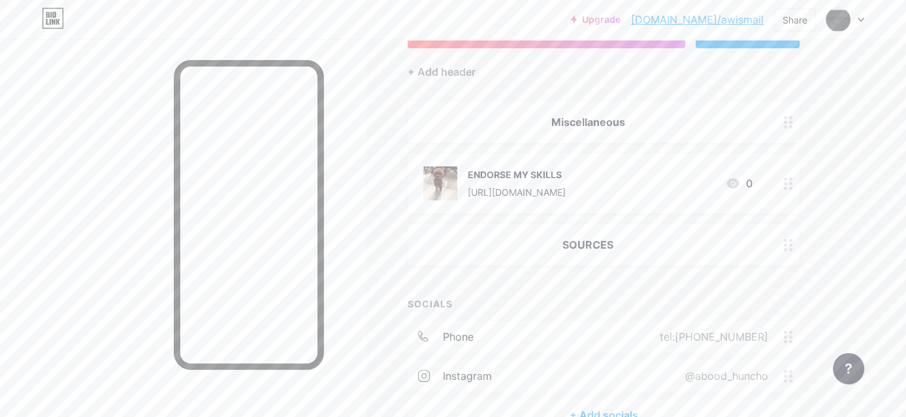
scroll to position [182, 0]
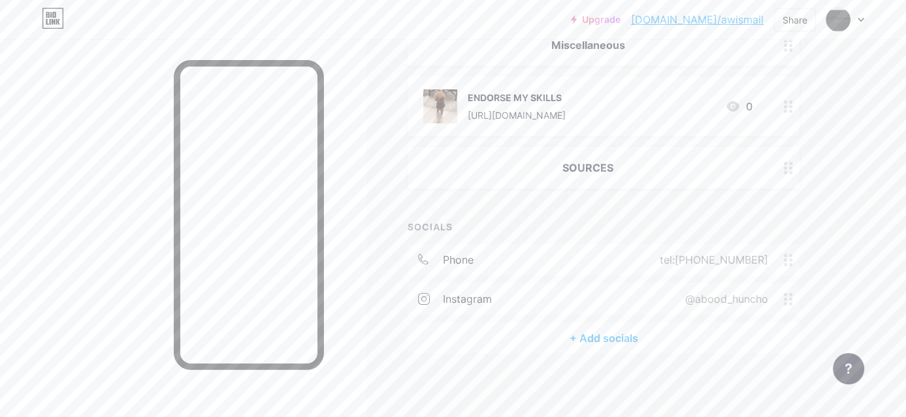
click at [587, 163] on div "SOURCES" at bounding box center [587, 168] width 329 height 16
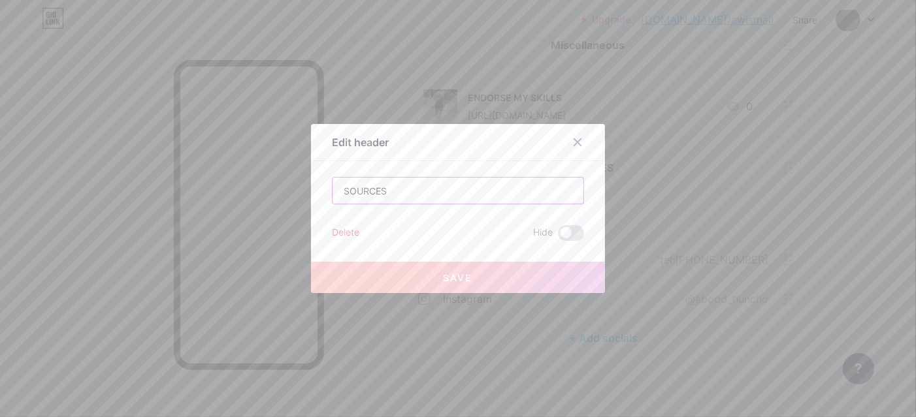
click at [465, 182] on input "SOURCES" at bounding box center [458, 191] width 251 height 26
drag, startPoint x: 345, startPoint y: 193, endPoint x: 323, endPoint y: 189, distance: 22.6
click at [332, 189] on div "SOURCES" at bounding box center [458, 190] width 252 height 27
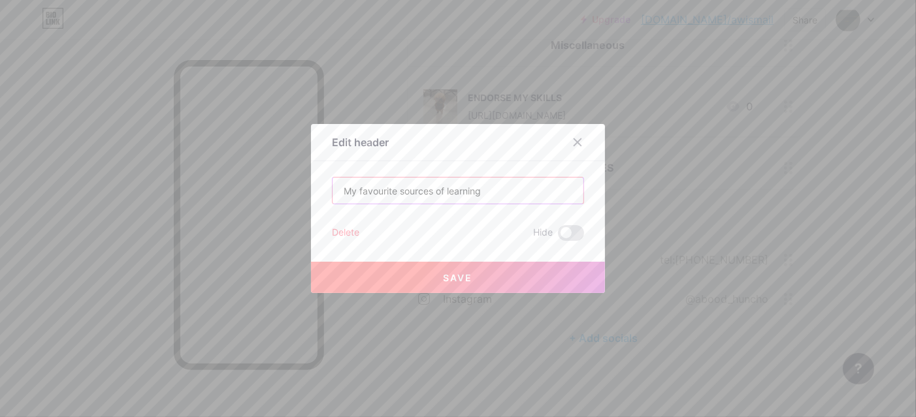
type input "My favourite sources of learning"
click at [436, 272] on button "Save" at bounding box center [458, 277] width 294 height 31
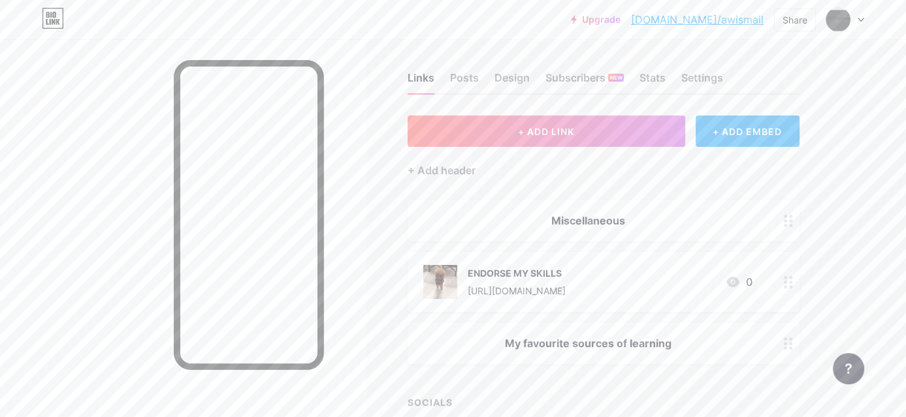
scroll to position [0, 0]
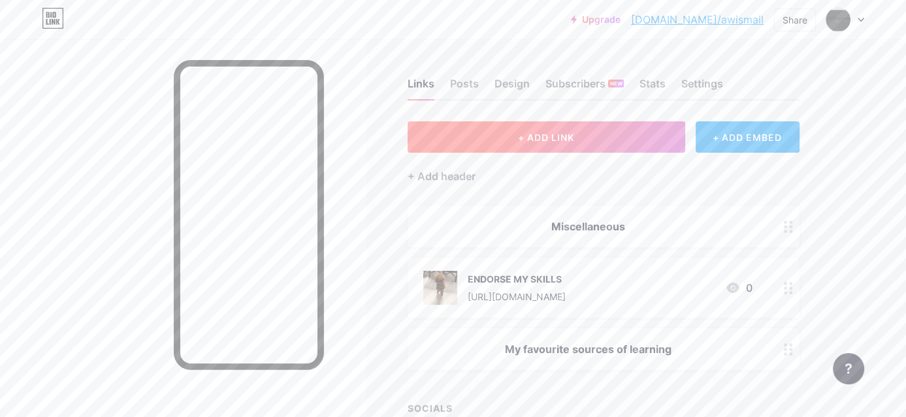
click at [653, 141] on button "+ ADD LINK" at bounding box center [547, 137] width 278 height 31
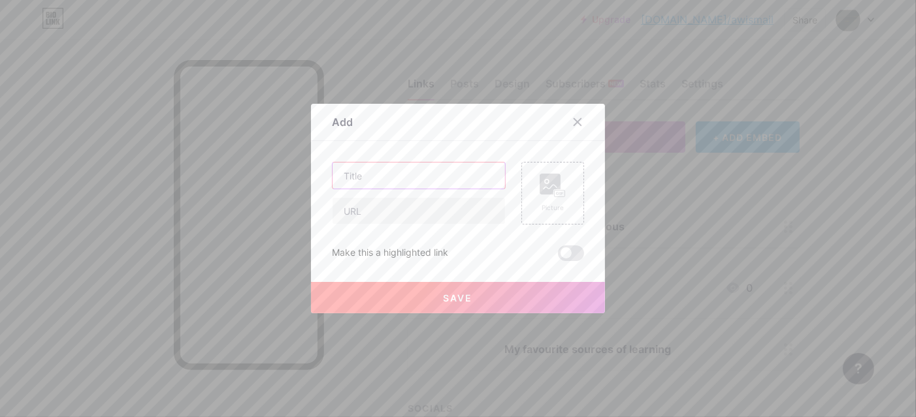
click at [395, 184] on input "text" at bounding box center [419, 176] width 172 height 26
click at [395, 220] on input "text" at bounding box center [419, 211] width 172 height 26
paste input "[URL][DOMAIN_NAME]"
type input "[URL][DOMAIN_NAME]"
click at [437, 182] on input "text" at bounding box center [419, 176] width 172 height 26
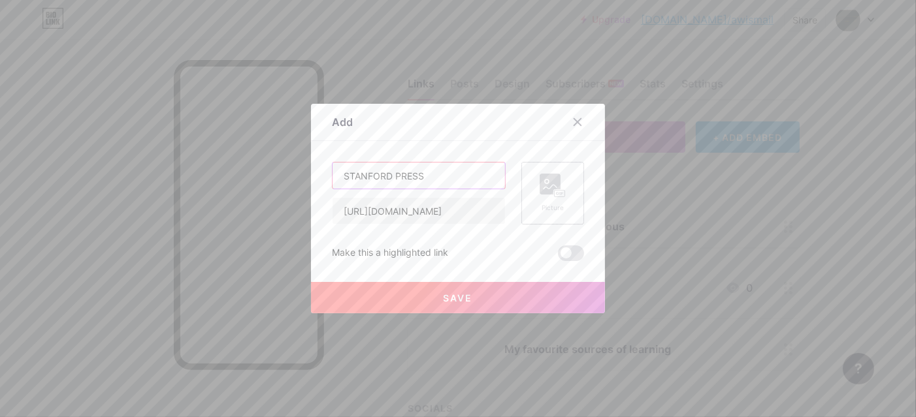
type input "STANFORD PRESS"
click at [543, 196] on icon at bounding box center [553, 186] width 26 height 24
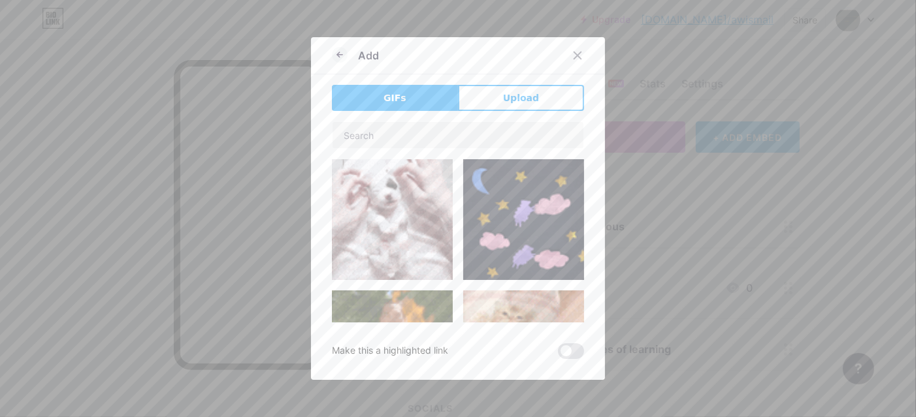
click at [492, 84] on div "Add GIFs Upload Content YouTube Play YouTube video without leaving your page. A…" at bounding box center [458, 208] width 294 height 343
click at [494, 92] on button "Upload" at bounding box center [521, 98] width 126 height 26
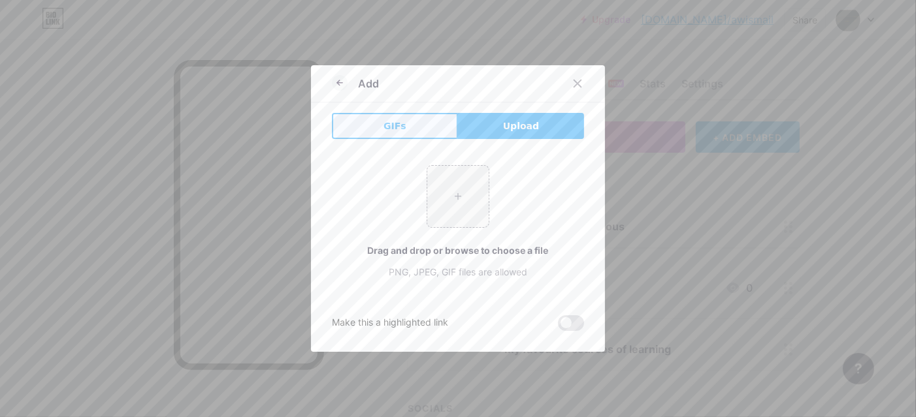
click at [399, 124] on button "GIFs" at bounding box center [395, 126] width 126 height 26
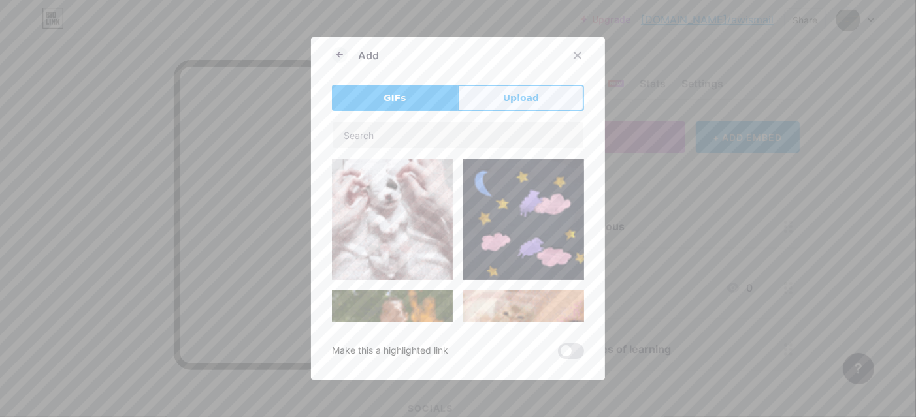
click at [541, 93] on button "Upload" at bounding box center [521, 98] width 126 height 26
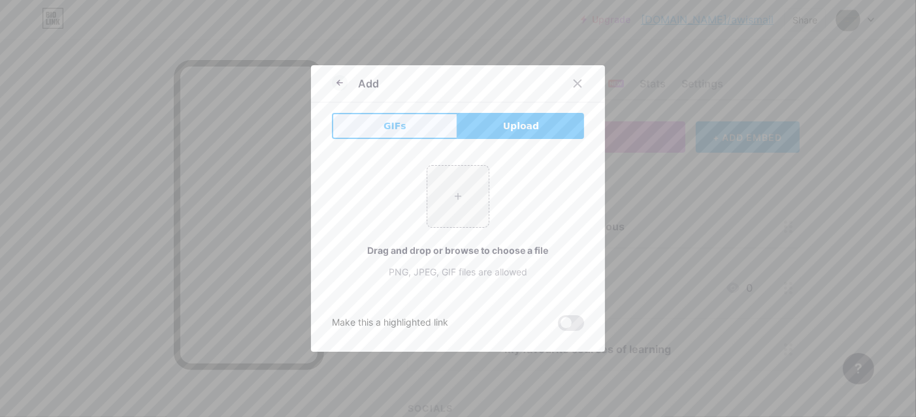
click at [399, 125] on button "GIFs" at bounding box center [395, 126] width 126 height 26
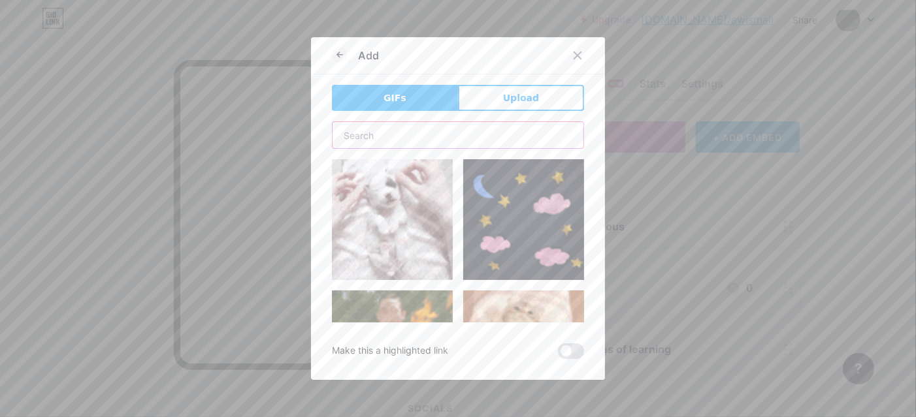
click at [433, 139] on input "text" at bounding box center [458, 135] width 251 height 26
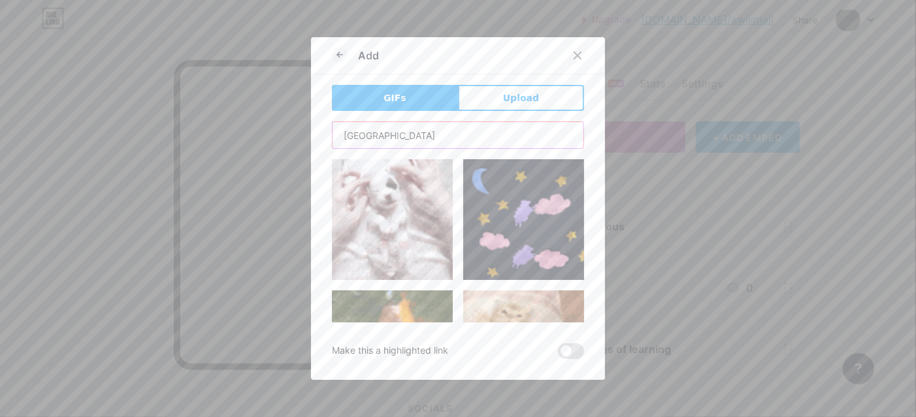
type input "[GEOGRAPHIC_DATA]"
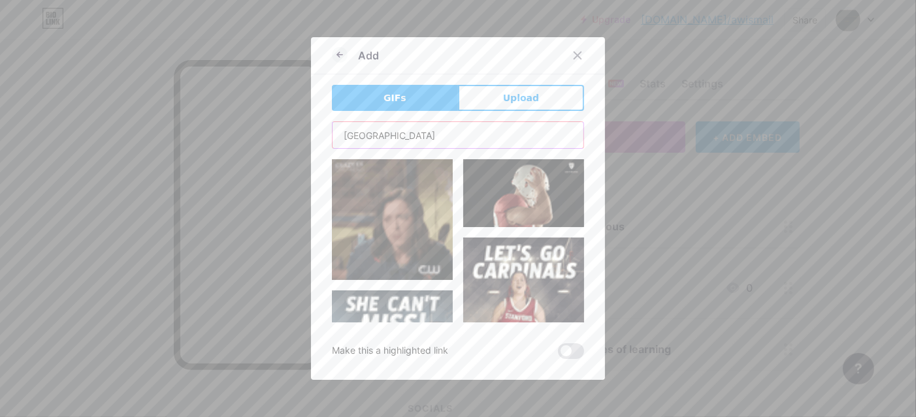
click at [434, 135] on input "[GEOGRAPHIC_DATA]" at bounding box center [458, 135] width 251 height 26
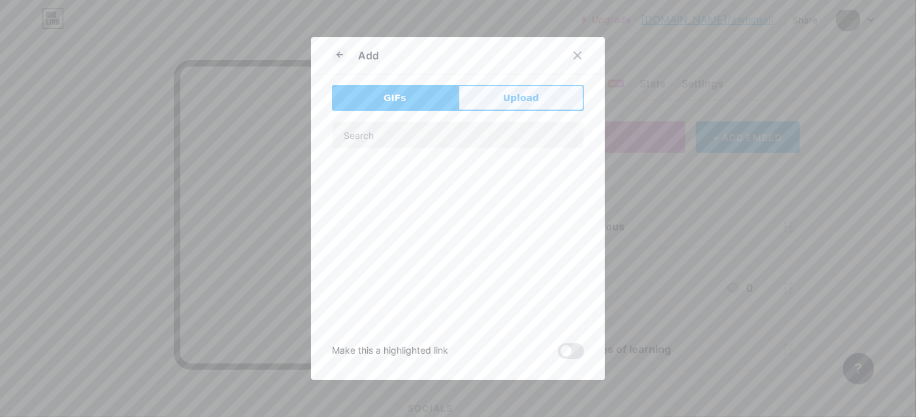
click at [476, 95] on button "Upload" at bounding box center [521, 98] width 126 height 26
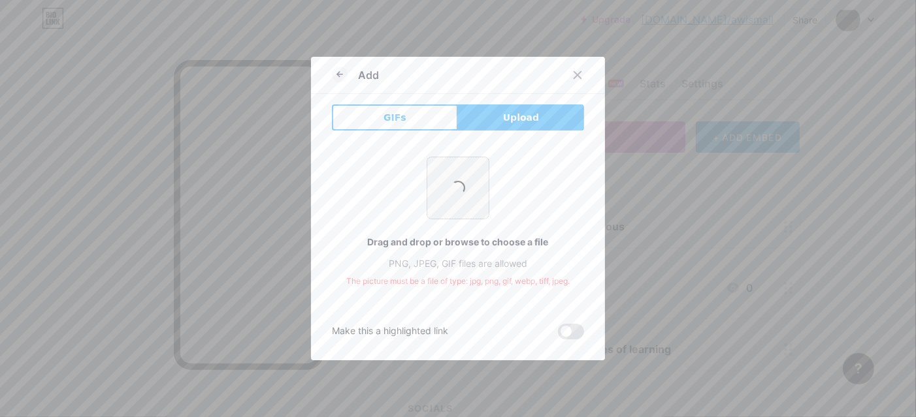
click at [455, 197] on input "file" at bounding box center [457, 187] width 61 height 61
click at [574, 76] on icon at bounding box center [577, 75] width 7 height 7
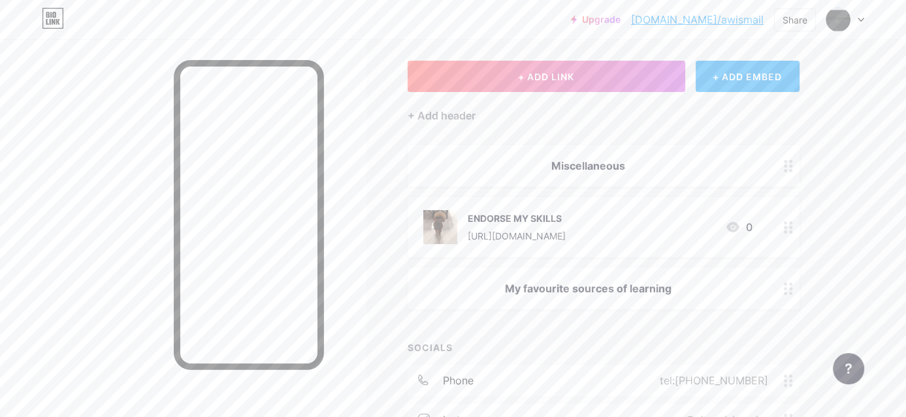
scroll to position [65, 0]
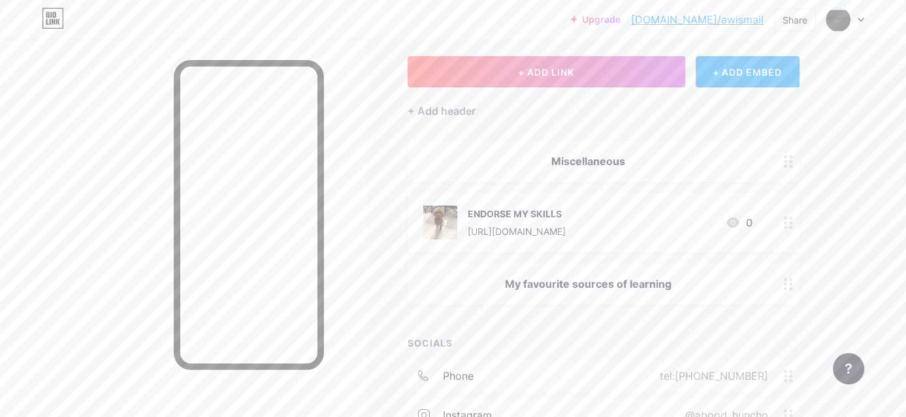
click at [620, 314] on div "+ ADD LINK + ADD EMBED + Add header Miscellaneous ENDORSE MY SKILLS [URL][DOMAI…" at bounding box center [604, 263] width 392 height 414
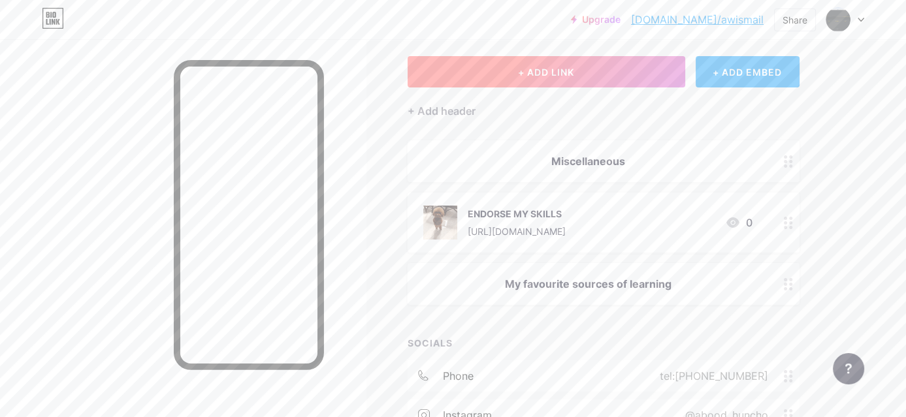
click at [584, 71] on button "+ ADD LINK" at bounding box center [547, 71] width 278 height 31
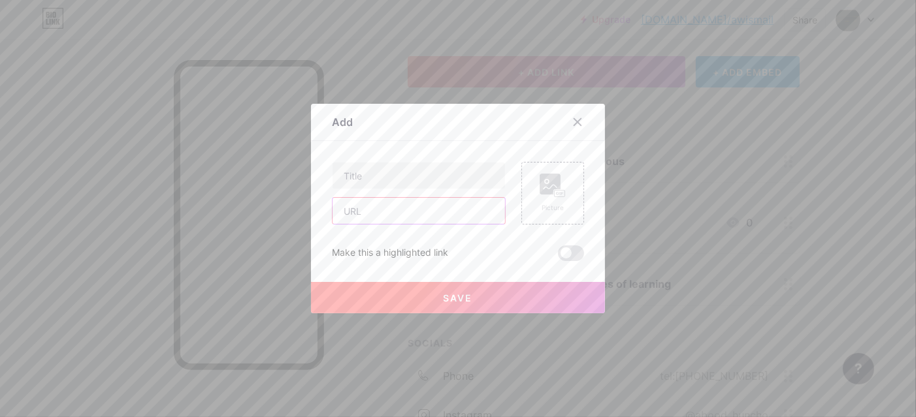
click at [404, 206] on input "text" at bounding box center [419, 211] width 172 height 26
click at [404, 210] on input "text" at bounding box center [419, 211] width 172 height 26
click at [363, 195] on div at bounding box center [419, 193] width 174 height 63
click at [365, 175] on input "text" at bounding box center [419, 176] width 172 height 26
paste input "[URL][DOMAIN_NAME]"
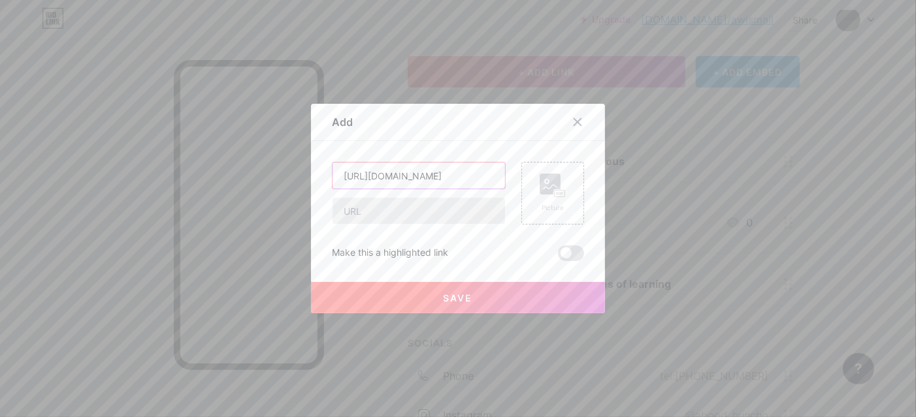
type input "[URL][DOMAIN_NAME]"
click at [383, 207] on input "text" at bounding box center [419, 211] width 172 height 26
drag, startPoint x: 442, startPoint y: 178, endPoint x: 218, endPoint y: 175, distance: 223.4
click at [218, 175] on div "Add Content YouTube Play YouTube video without leaving your page. ADD Vimeo Pla…" at bounding box center [458, 208] width 916 height 417
click at [350, 210] on input "text" at bounding box center [419, 211] width 172 height 26
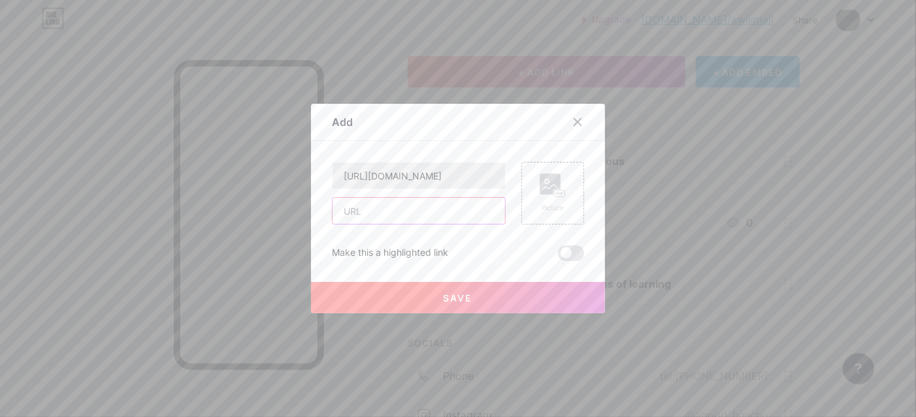
paste input "[URL][DOMAIN_NAME]"
type input "[URL][DOMAIN_NAME]"
drag, startPoint x: 453, startPoint y: 186, endPoint x: 248, endPoint y: 180, distance: 205.2
click at [248, 180] on div "Add Content YouTube Play YouTube video without leaving your page. ADD Vimeo Pla…" at bounding box center [458, 208] width 916 height 417
type input "Stanford University Press"
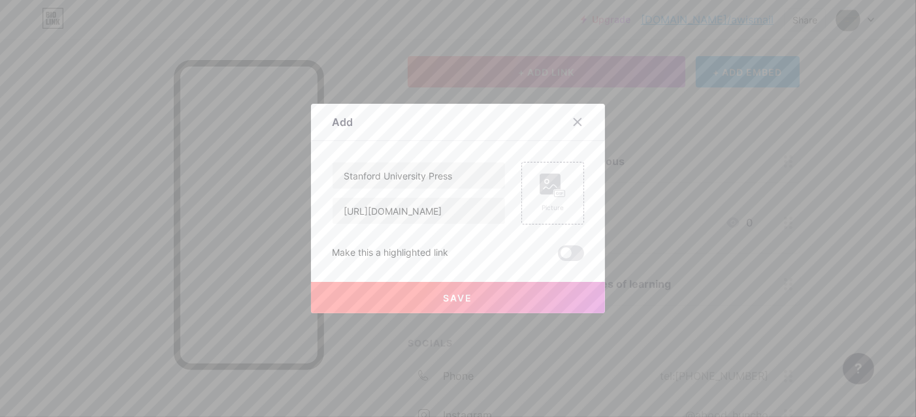
click at [549, 293] on button "Save" at bounding box center [458, 297] width 294 height 31
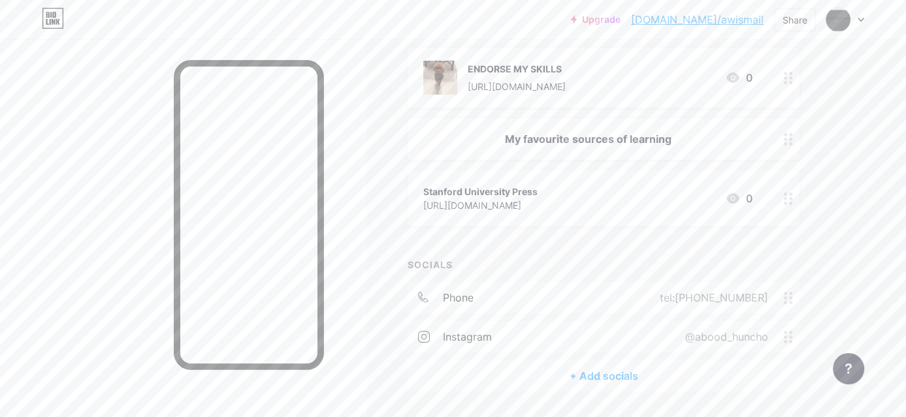
scroll to position [184, 0]
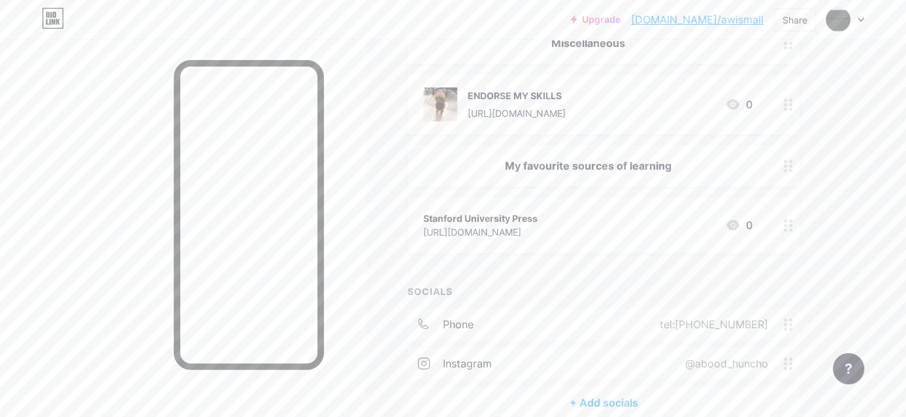
click at [615, 167] on div "My favourite sources of learning" at bounding box center [587, 166] width 329 height 16
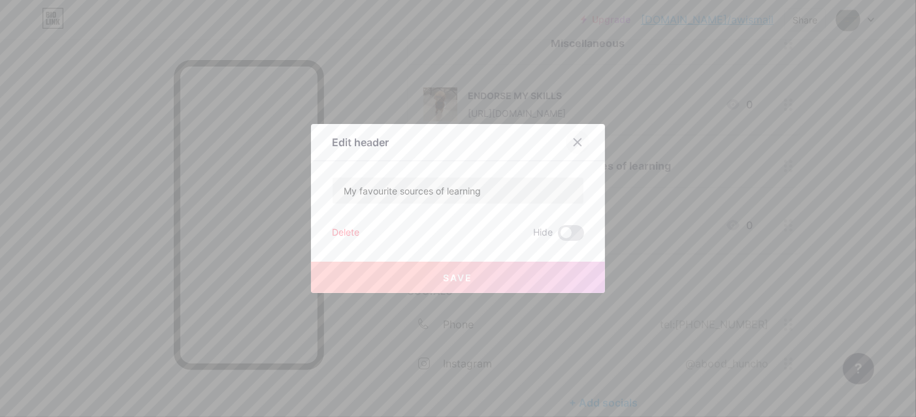
click at [572, 150] on div at bounding box center [578, 143] width 24 height 24
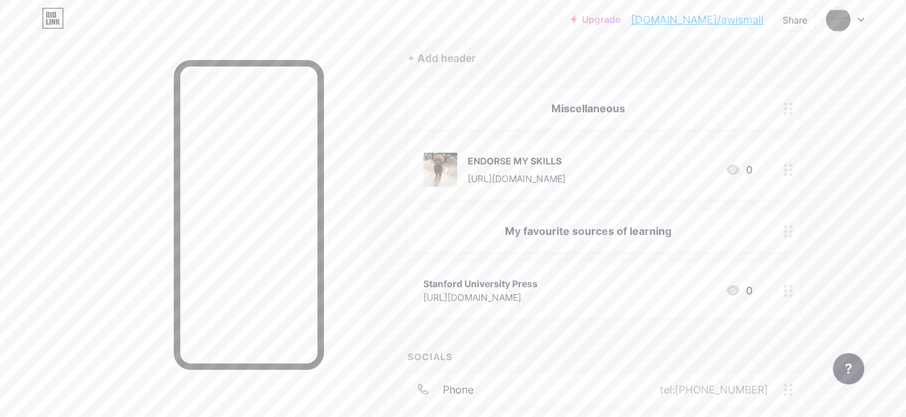
scroll to position [53, 0]
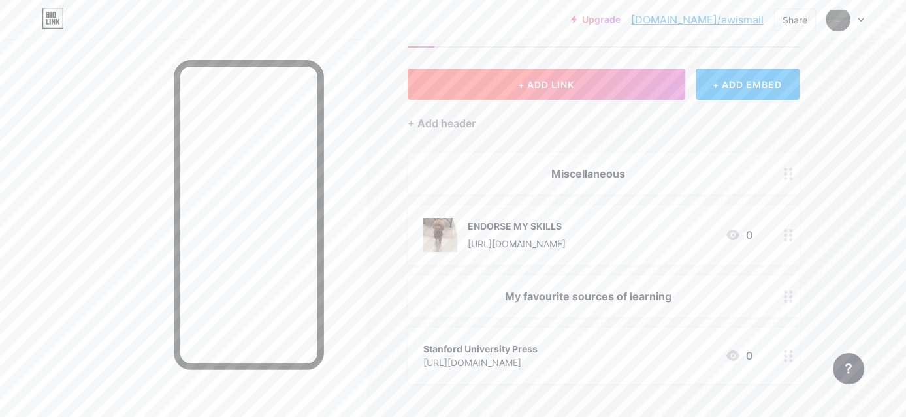
click at [571, 90] on button "+ ADD LINK" at bounding box center [547, 84] width 278 height 31
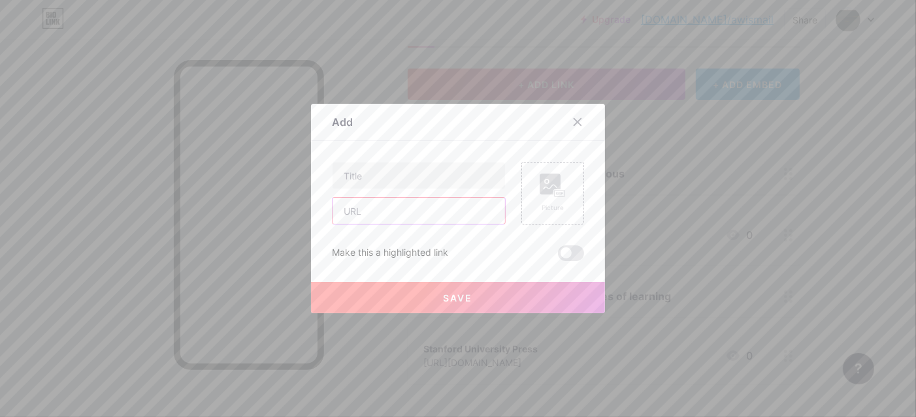
click at [420, 214] on input "text" at bounding box center [419, 211] width 172 height 26
paste input "[URL][DOMAIN_NAME]"
type input "[URL][DOMAIN_NAME]"
click at [419, 180] on input "text" at bounding box center [419, 176] width 172 height 26
type input "Harvard Business Review"
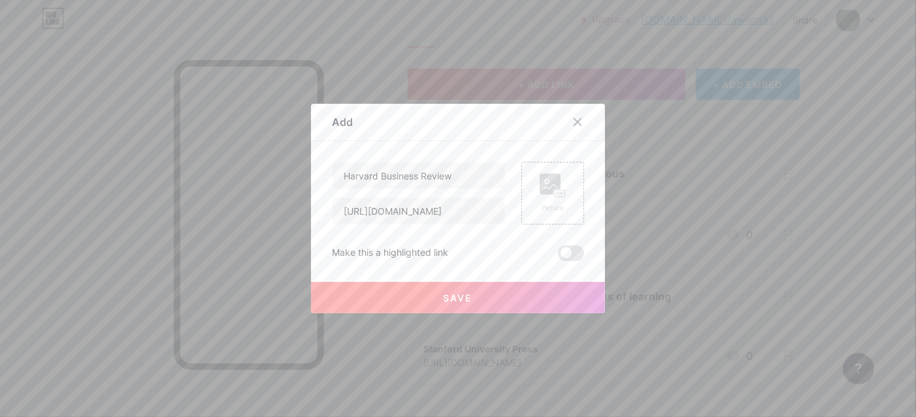
click at [534, 299] on button "Save" at bounding box center [458, 297] width 294 height 31
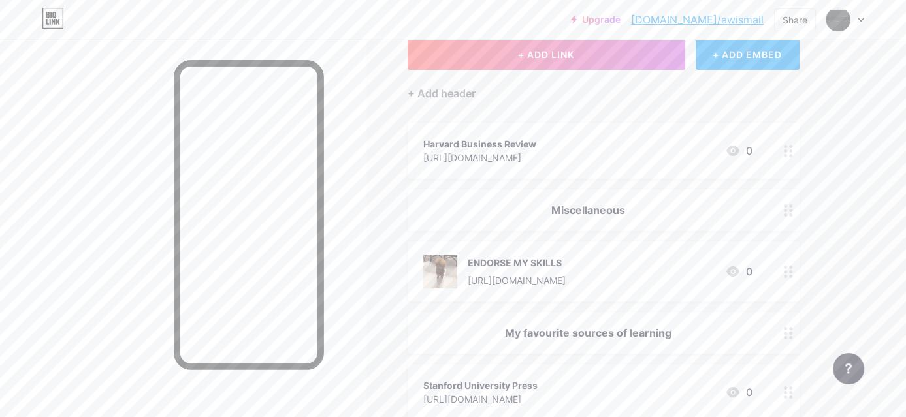
scroll to position [118, 0]
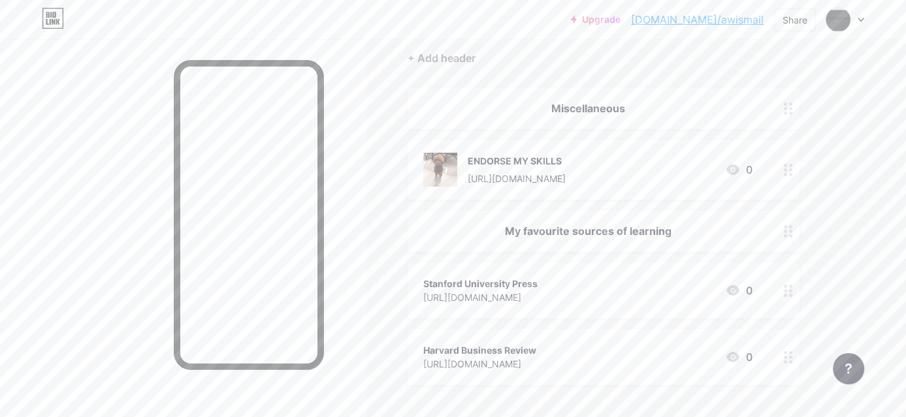
click at [628, 228] on div "My favourite sources of learning" at bounding box center [587, 231] width 329 height 16
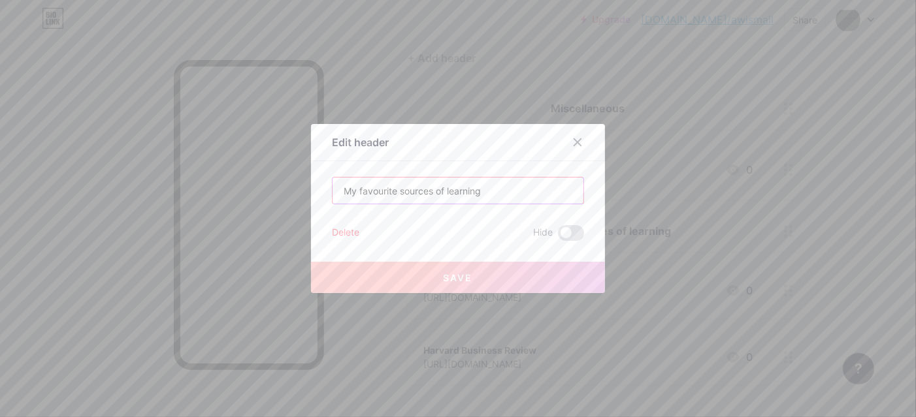
drag, startPoint x: 534, startPoint y: 191, endPoint x: 314, endPoint y: 201, distance: 221.1
click at [314, 201] on div "Edit header My favourite sources of learning Delete Hide Save" at bounding box center [458, 208] width 294 height 169
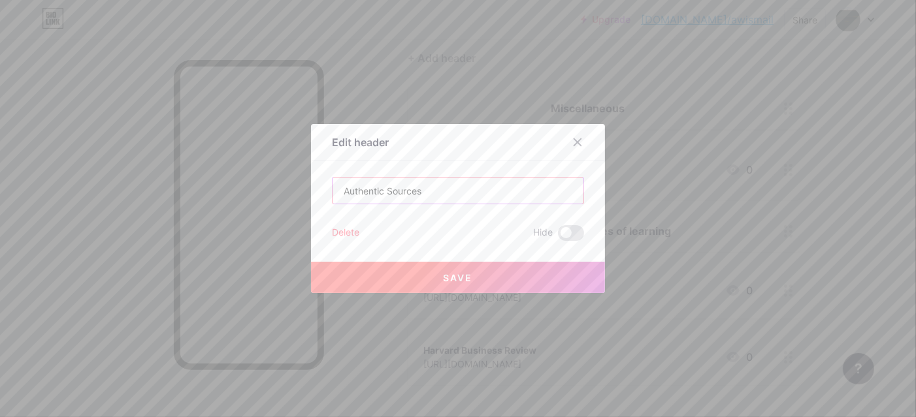
type input "Authentic Sources"
click at [383, 284] on button "Save" at bounding box center [458, 277] width 294 height 31
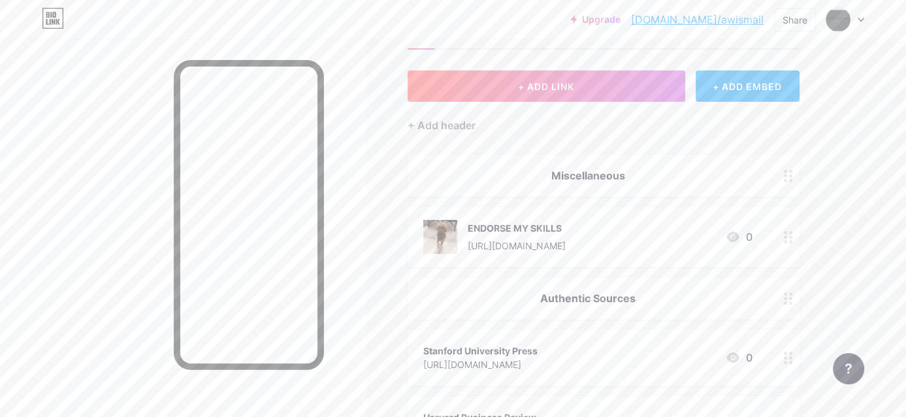
scroll to position [0, 0]
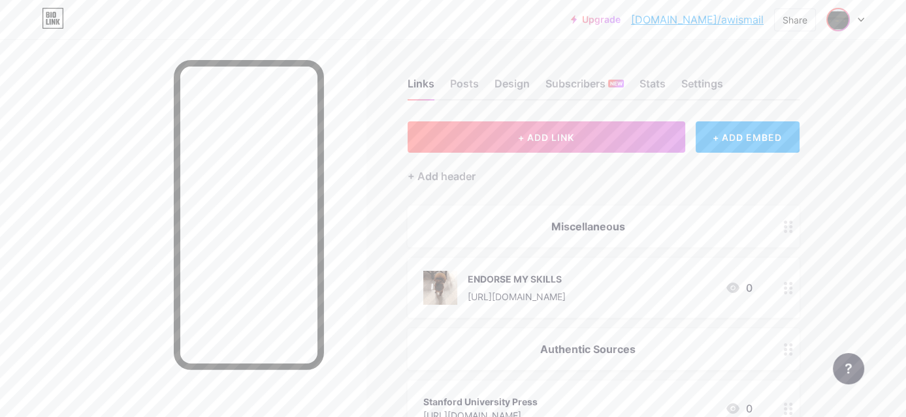
click at [841, 27] on img at bounding box center [838, 19] width 21 height 21
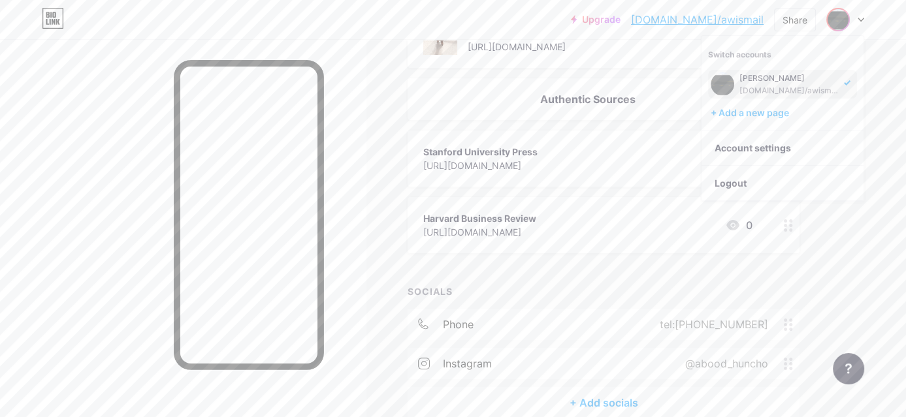
scroll to position [120, 0]
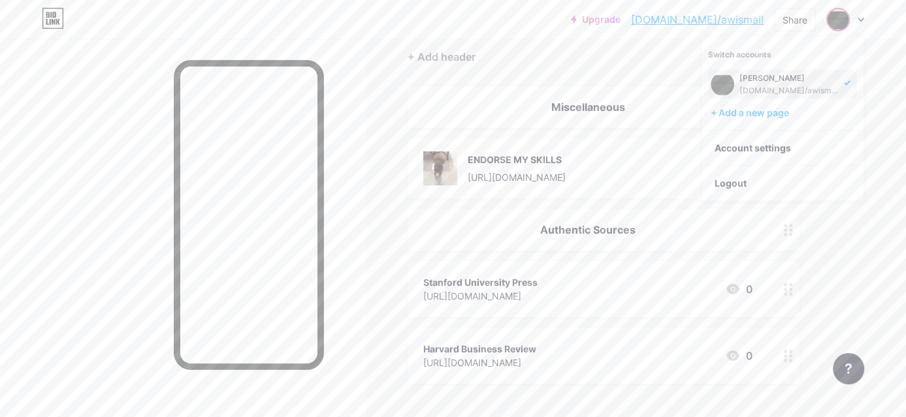
click at [846, 218] on div "Links Posts Design Subscribers NEW Stats Settings + ADD LINK + ADD EMBED + Add …" at bounding box center [427, 267] width 855 height 695
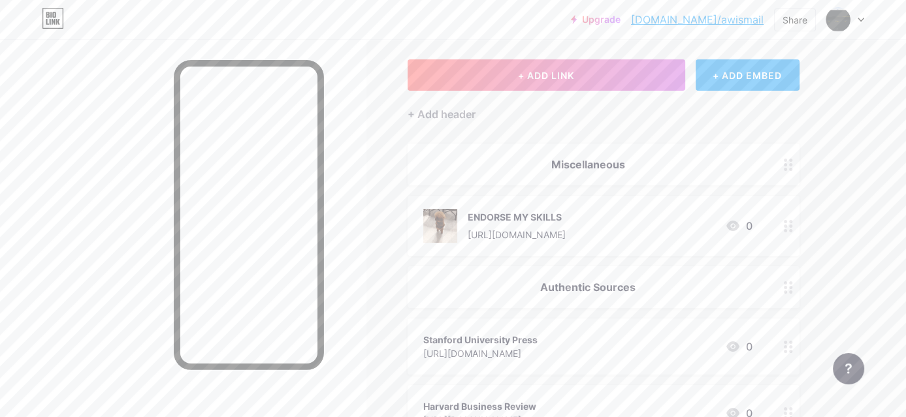
scroll to position [0, 0]
